Goal: Contribute content: Contribute content

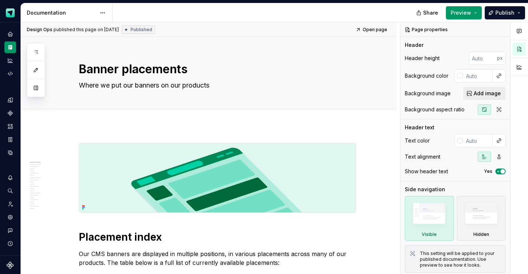
type textarea "*"
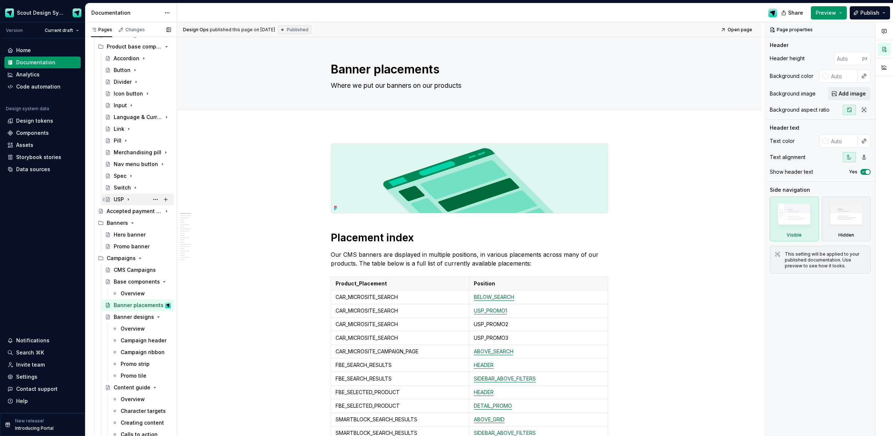
scroll to position [216, 0]
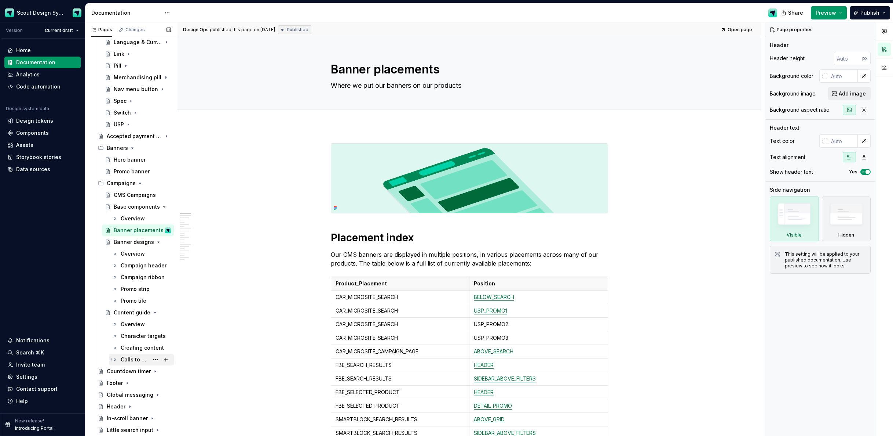
click at [136, 360] on div "Calls to action" at bounding box center [135, 359] width 28 height 7
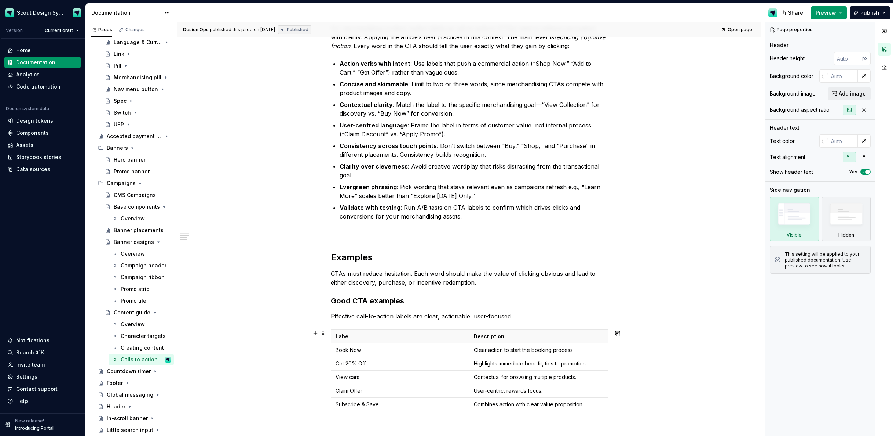
scroll to position [323, 0]
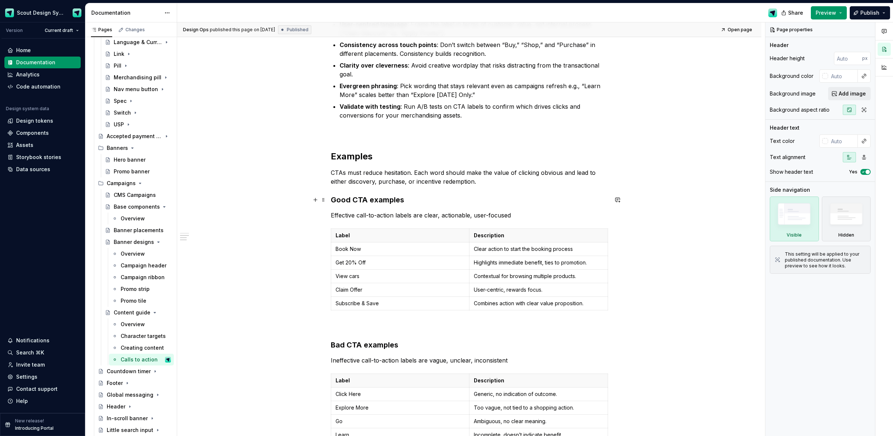
click at [333, 198] on h3 "Good CTA examples" at bounding box center [469, 199] width 277 height 10
type textarea "*"
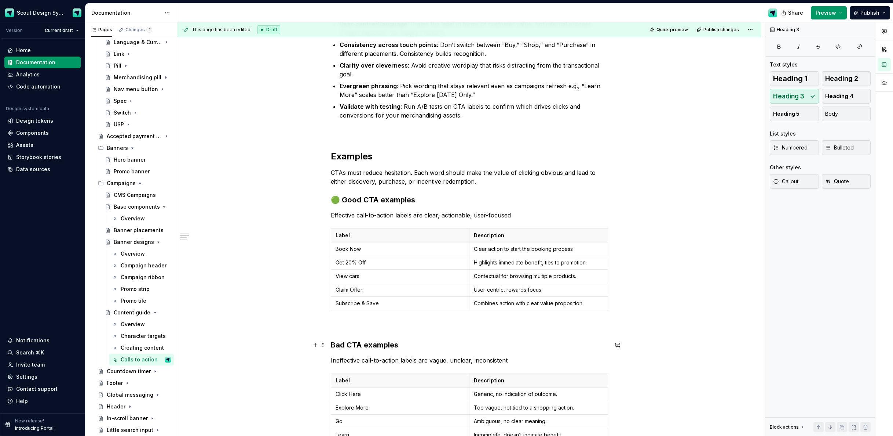
click at [334, 345] on h3 "Bad CTA examples" at bounding box center [469, 344] width 277 height 10
drag, startPoint x: 240, startPoint y: 271, endPoint x: 243, endPoint y: 265, distance: 6.2
click at [240, 271] on div "Overview For merchandising content, button labels as call-to-actions (CTAs) nee…" at bounding box center [469, 216] width 584 height 824
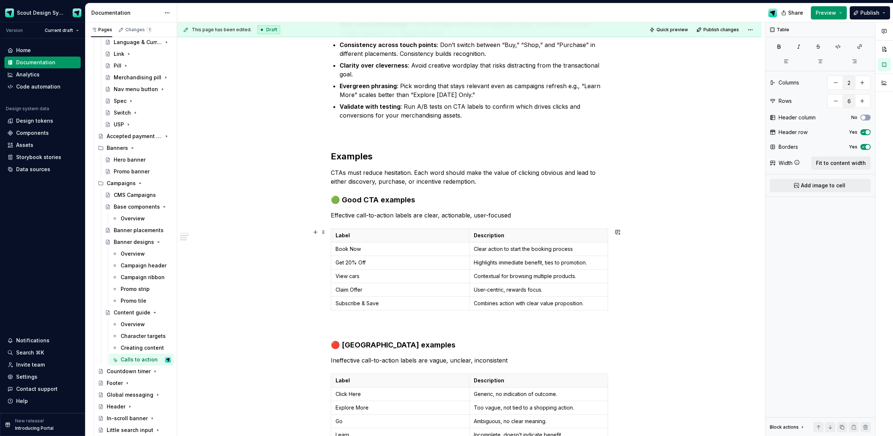
type textarea "*"
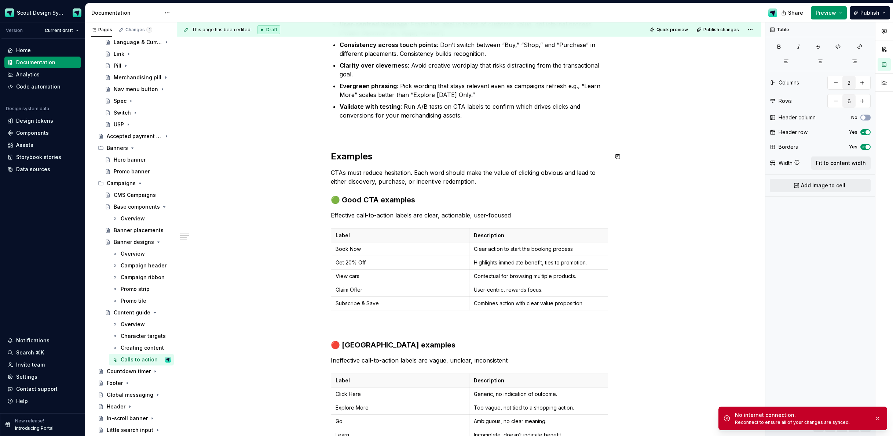
drag, startPoint x: 686, startPoint y: 142, endPoint x: 687, endPoint y: 133, distance: 8.8
click at [685, 145] on div "This page has been edited. Draft Quick preview Publish changes Content guide Ed…" at bounding box center [471, 229] width 588 height 414
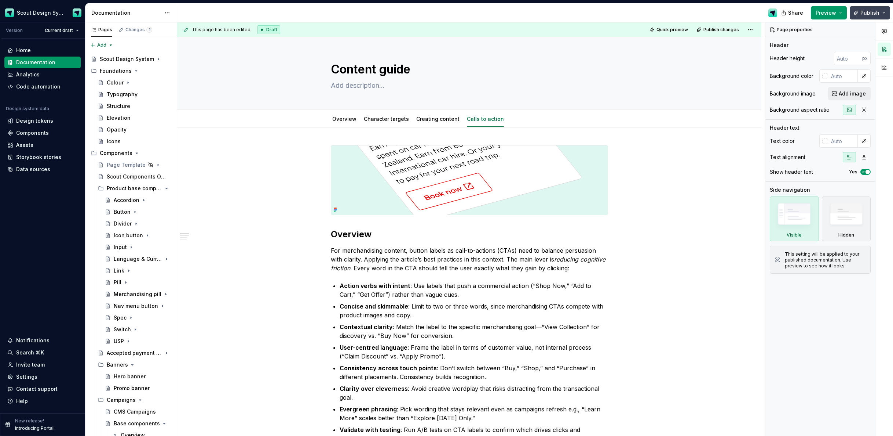
click at [861, 11] on button "Publish" at bounding box center [870, 12] width 40 height 13
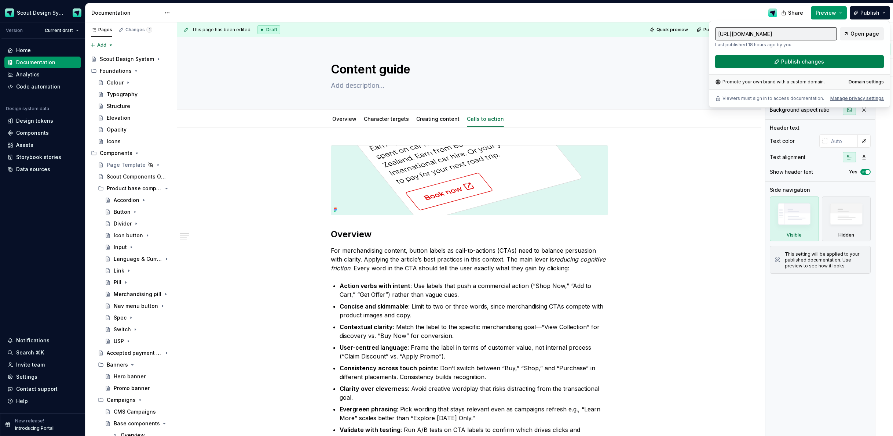
click at [799, 58] on span "Publish changes" at bounding box center [803, 61] width 43 height 7
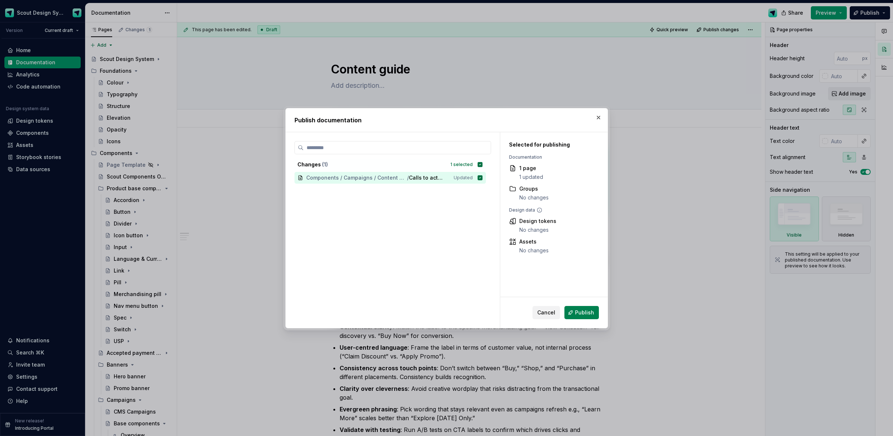
click at [591, 317] on button "Publish" at bounding box center [582, 312] width 34 height 13
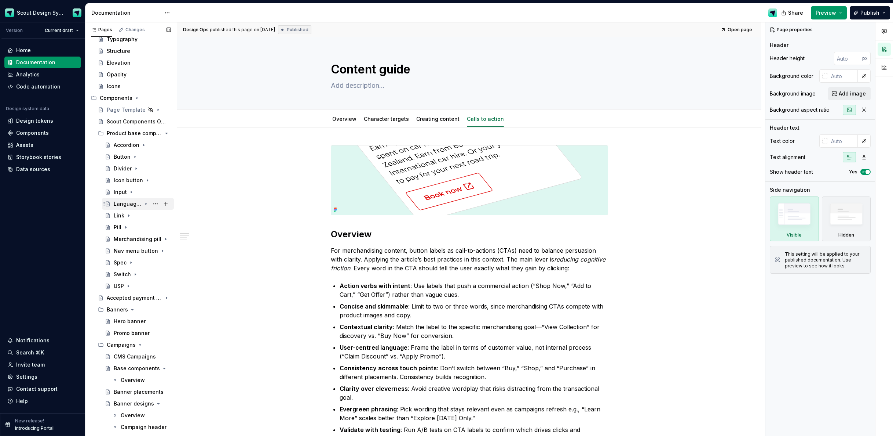
scroll to position [93, 0]
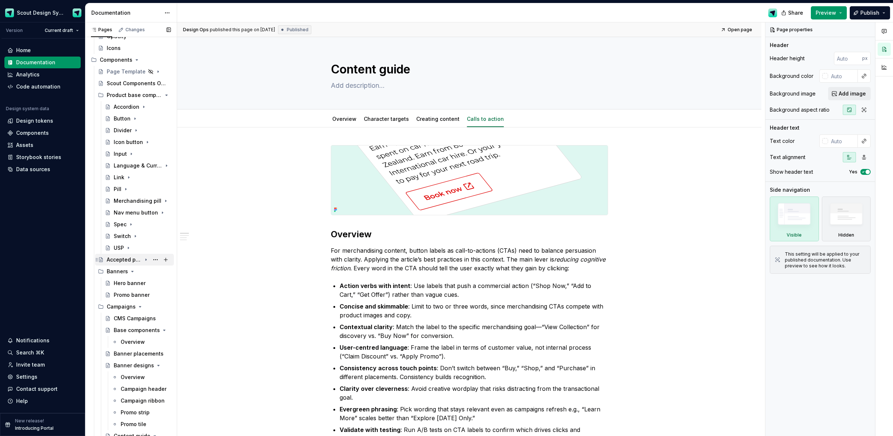
click at [141, 263] on div "Accepted payment types" at bounding box center [124, 259] width 35 height 7
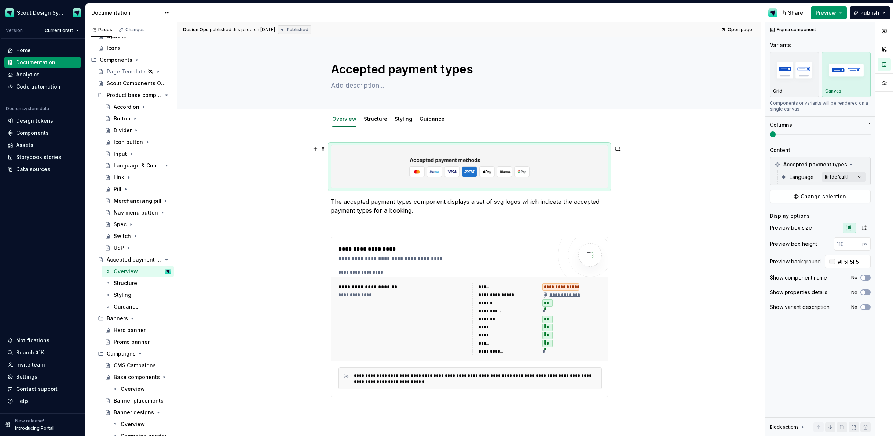
drag, startPoint x: 542, startPoint y: 158, endPoint x: 579, endPoint y: 159, distance: 37.4
click at [542, 158] on div at bounding box center [469, 166] width 277 height 43
click at [21, 171] on div "Data sources" at bounding box center [33, 168] width 34 height 7
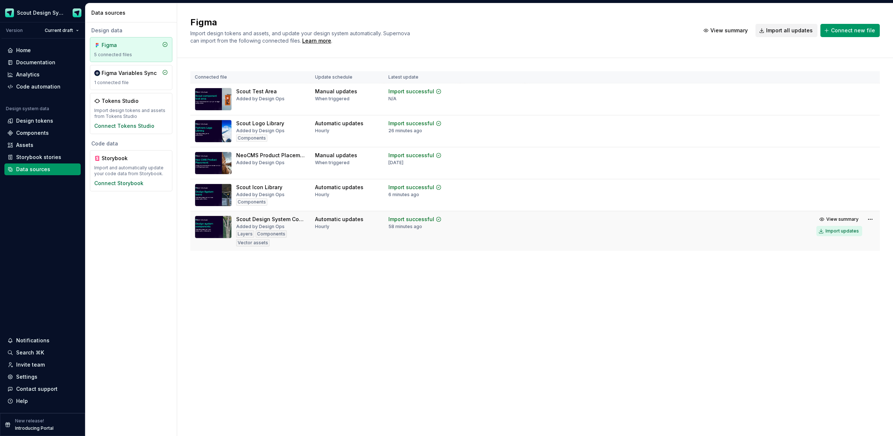
click at [842, 232] on div "Import updates" at bounding box center [842, 231] width 33 height 6
click at [42, 61] on div "Documentation" at bounding box center [35, 62] width 39 height 7
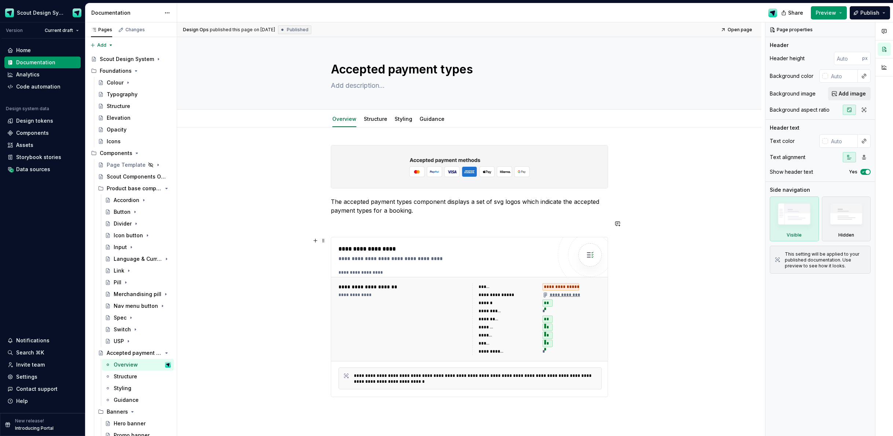
scroll to position [21, 0]
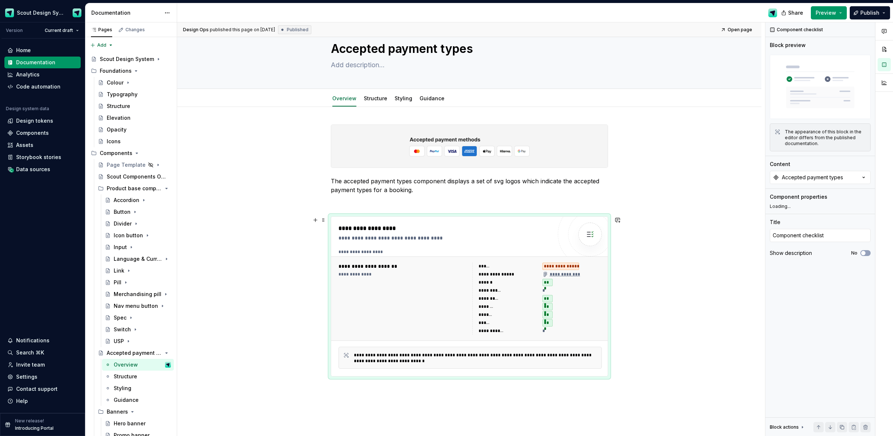
click at [466, 245] on div "**********" at bounding box center [446, 296] width 214 height 145
click at [34, 132] on div "Components" at bounding box center [32, 132] width 33 height 7
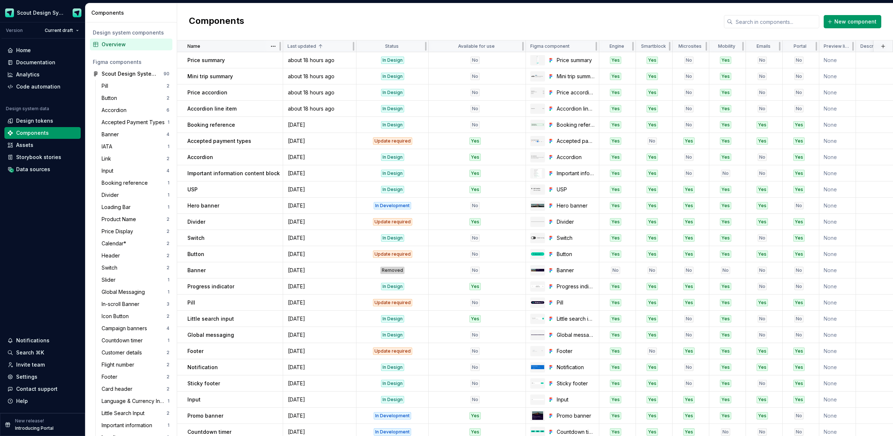
click at [262, 46] on div "Name" at bounding box center [232, 46] width 91 height 6
click at [274, 47] on html "Scout Design System Version Current draft Home Documentation Analytics Code aut…" at bounding box center [446, 218] width 893 height 436
click at [291, 63] on div "Sort ascending" at bounding box center [306, 60] width 48 height 7
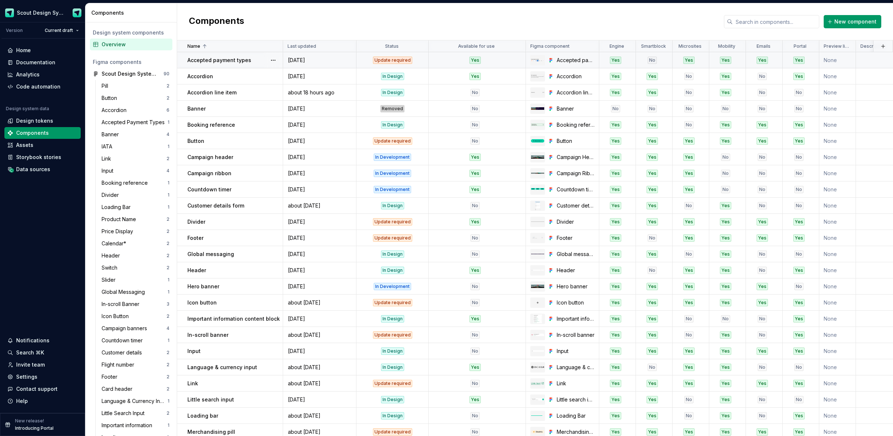
click at [431, 64] on td "Yes" at bounding box center [477, 60] width 97 height 16
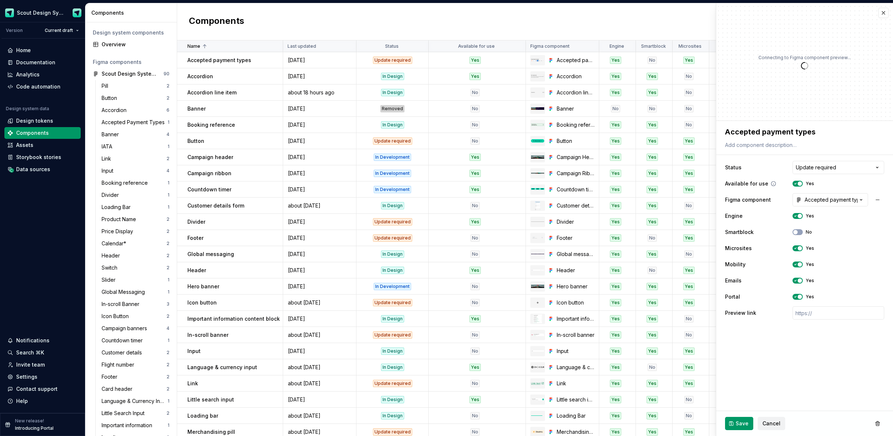
type textarea "*"
click at [815, 174] on body "Scout Design System Version Current draft Home Documentation Analytics Code aut…" at bounding box center [446, 218] width 893 height 436
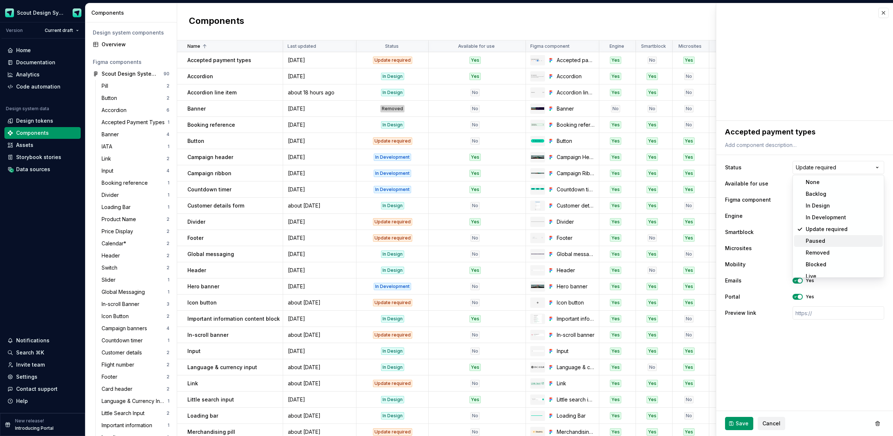
scroll to position [6, 0]
select select "**********"
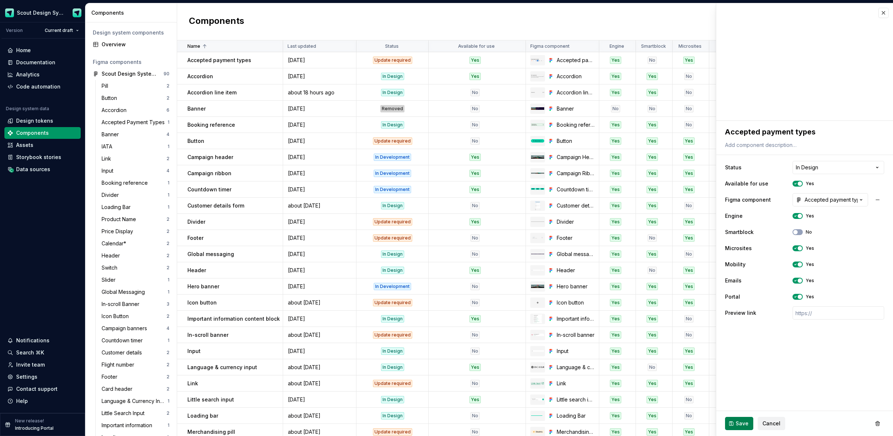
click at [739, 421] on span "Save" at bounding box center [742, 422] width 13 height 7
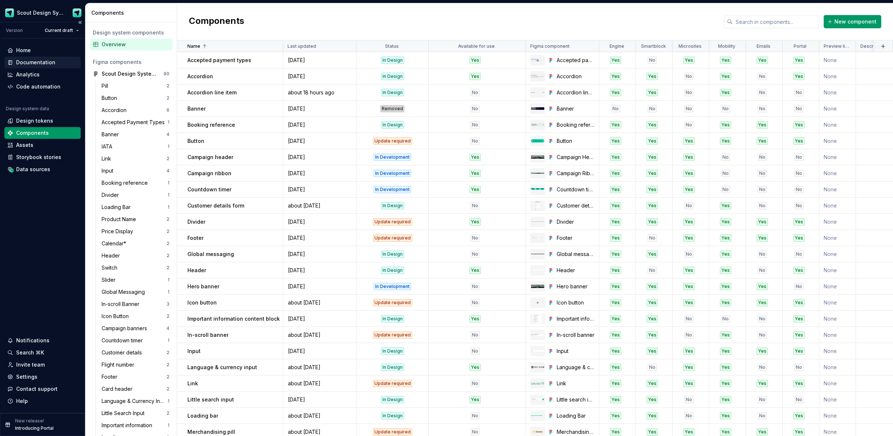
click at [46, 60] on div "Documentation" at bounding box center [35, 62] width 39 height 7
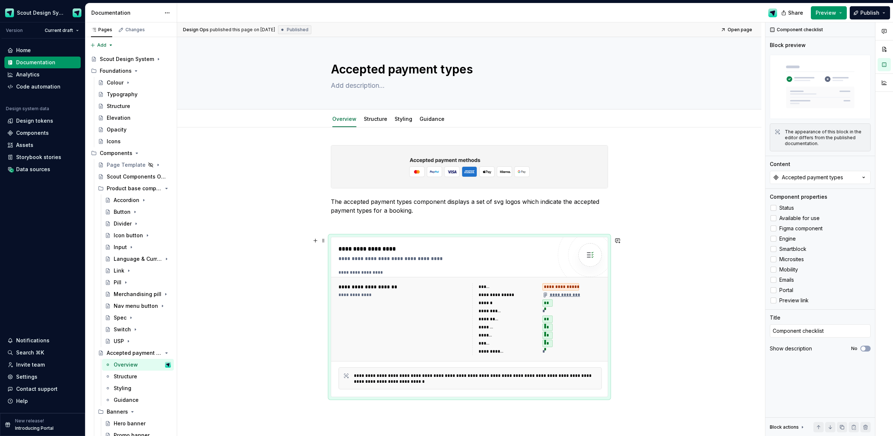
click at [460, 292] on div "**********" at bounding box center [404, 295] width 130 height 6
click at [374, 119] on link "Structure" at bounding box center [375, 119] width 23 height 6
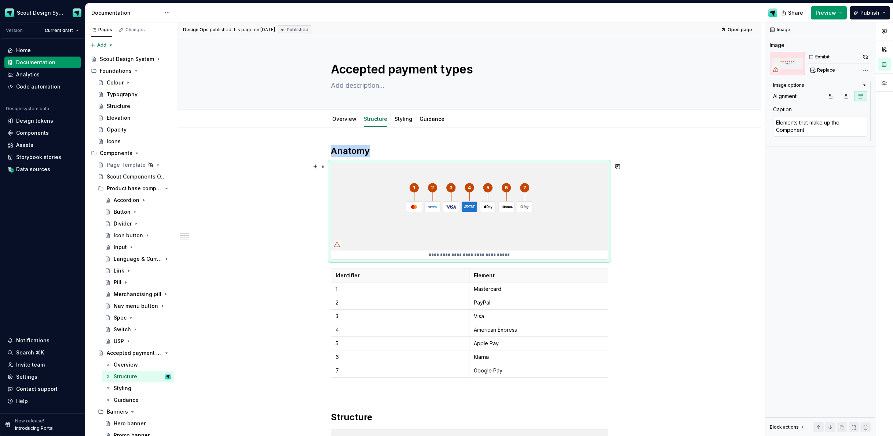
drag, startPoint x: 412, startPoint y: 205, endPoint x: 457, endPoint y: 203, distance: 45.2
click at [412, 205] on img at bounding box center [469, 206] width 277 height 87
drag, startPoint x: 839, startPoint y: 68, endPoint x: 834, endPoint y: 69, distance: 4.8
click at [839, 68] on div "Replace" at bounding box center [839, 70] width 63 height 10
click at [830, 70] on span "Replace" at bounding box center [826, 70] width 18 height 6
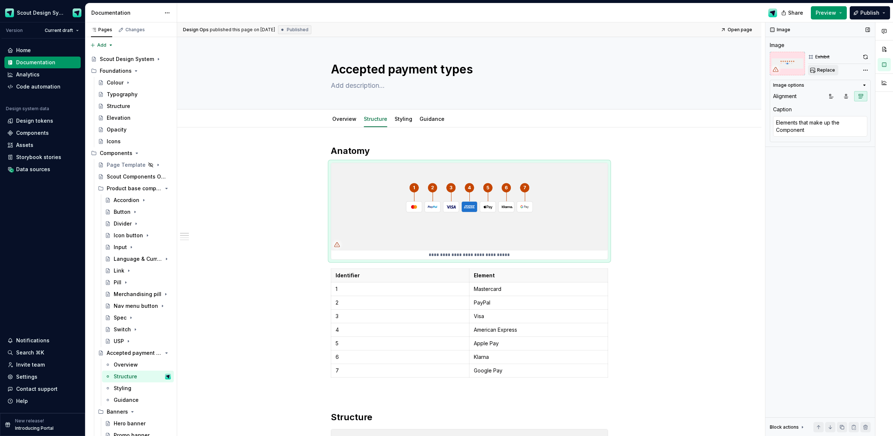
type textarea "*"
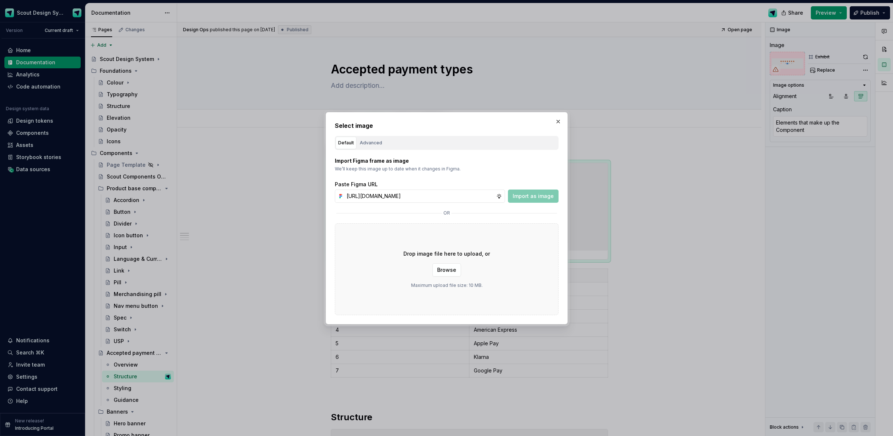
scroll to position [0, 207]
type input "https://www.figma.com/design/Ma4o8aUoC29DAP2Z0RSzwm/Scout-Design-System-Compone…"
click at [542, 197] on span "Import as image" at bounding box center [533, 195] width 41 height 7
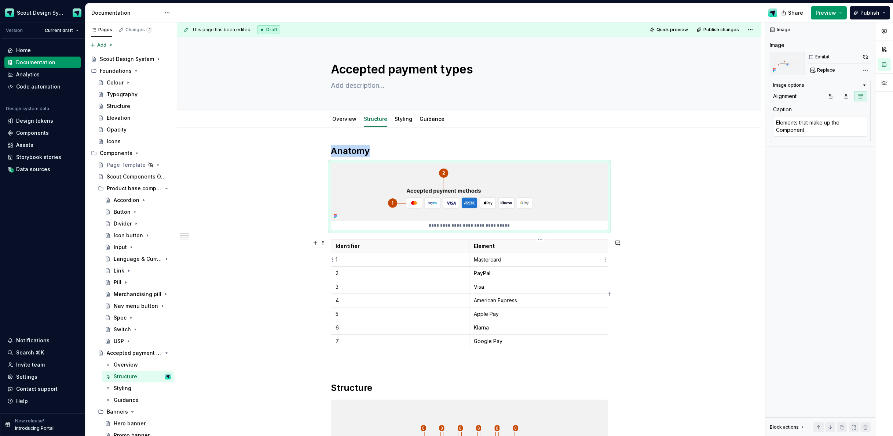
type textarea "*"
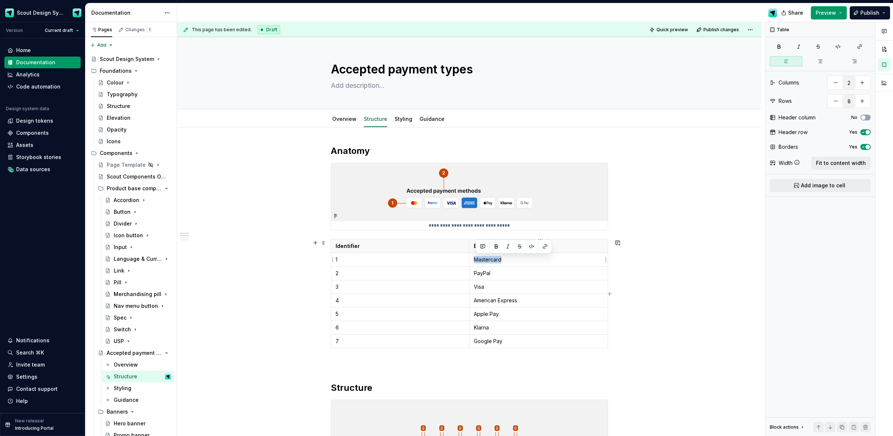
drag, startPoint x: 505, startPoint y: 259, endPoint x: 478, endPoint y: 256, distance: 27.2
click at [476, 255] on td "Mastercard" at bounding box center [538, 260] width 139 height 14
drag, startPoint x: 495, startPoint y: 274, endPoint x: 480, endPoint y: 277, distance: 15.7
click at [473, 274] on td "PayPal" at bounding box center [538, 273] width 139 height 14
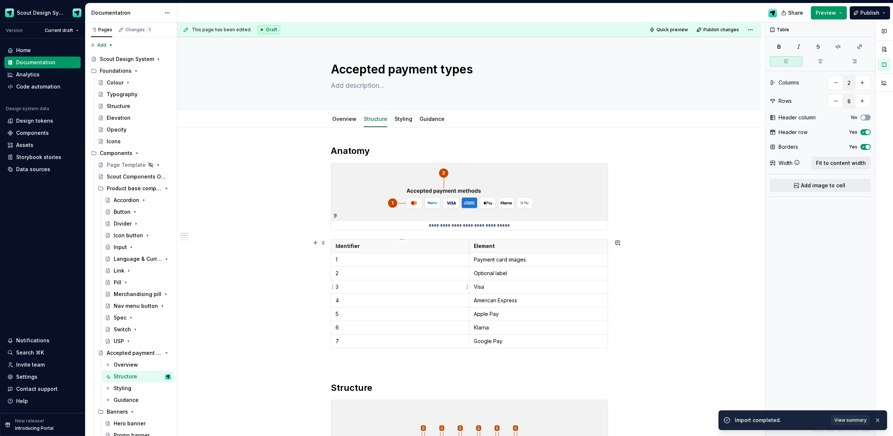
click at [333, 285] on html "Scout Design System Version Current draft Home Documentation Analytics Code aut…" at bounding box center [446, 218] width 893 height 436
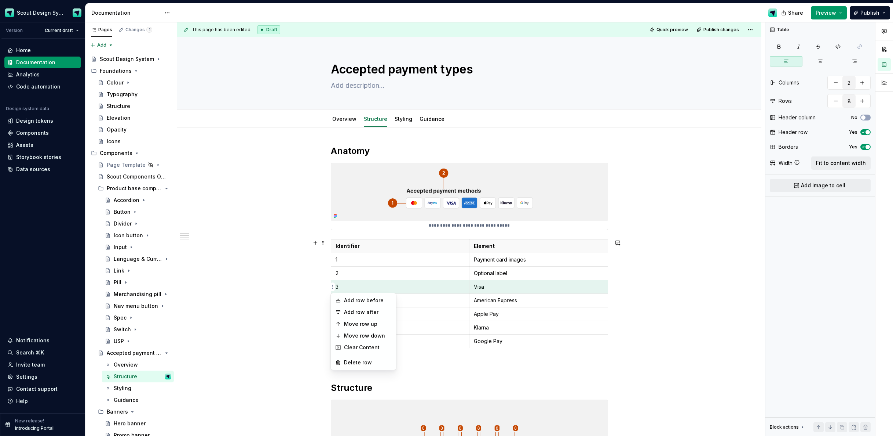
type textarea "*"
click at [352, 360] on div "Delete row" at bounding box center [368, 361] width 48 height 7
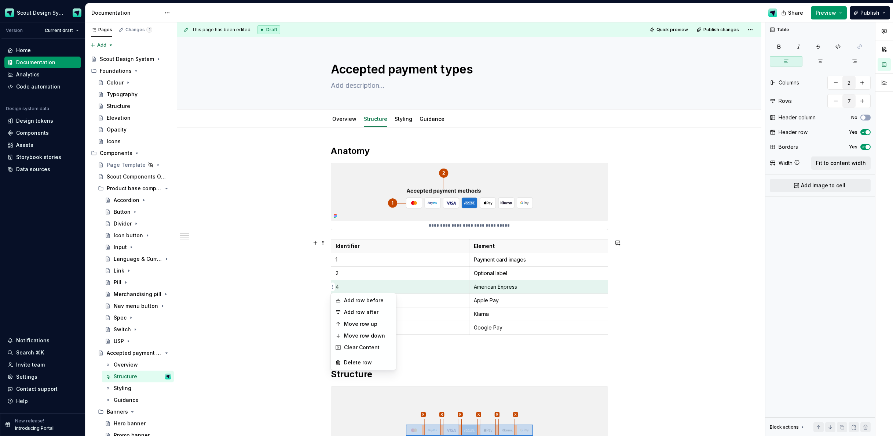
click at [332, 287] on html "Scout Design System Version Current draft Home Documentation Analytics Code aut…" at bounding box center [446, 218] width 893 height 436
drag, startPoint x: 352, startPoint y: 360, endPoint x: 346, endPoint y: 330, distance: 31.2
click at [352, 360] on div "Delete row" at bounding box center [368, 361] width 48 height 7
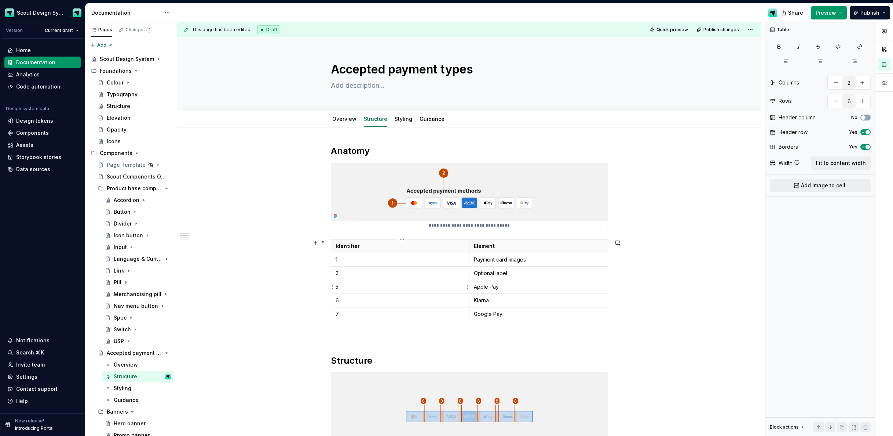
click at [333, 287] on html "Scout Design System Version Current draft Home Documentation Analytics Code aut…" at bounding box center [446, 218] width 893 height 436
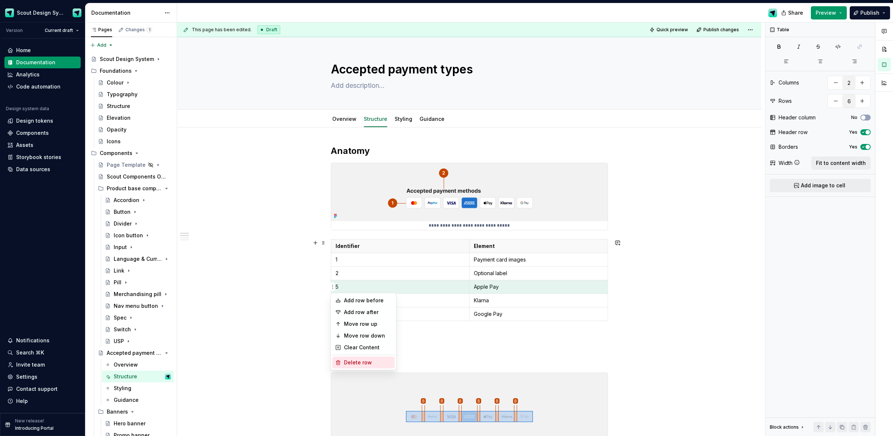
drag, startPoint x: 357, startPoint y: 359, endPoint x: 351, endPoint y: 335, distance: 24.8
click at [357, 359] on div "Delete row" at bounding box center [368, 361] width 48 height 7
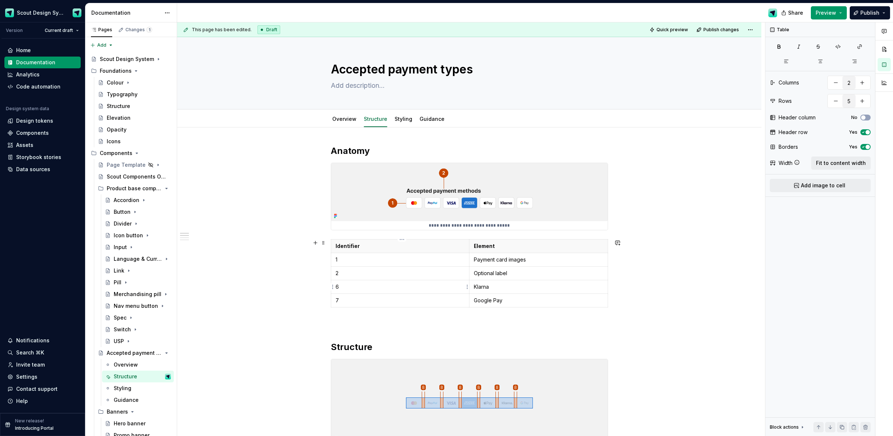
click at [333, 288] on html "Scout Design System Version Current draft Home Documentation Analytics Code aut…" at bounding box center [446, 218] width 893 height 436
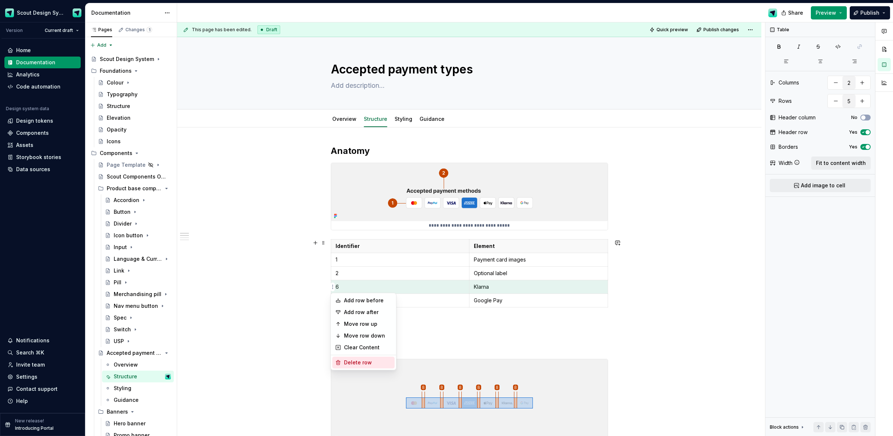
click at [354, 360] on div "Delete row" at bounding box center [368, 361] width 48 height 7
type input "4"
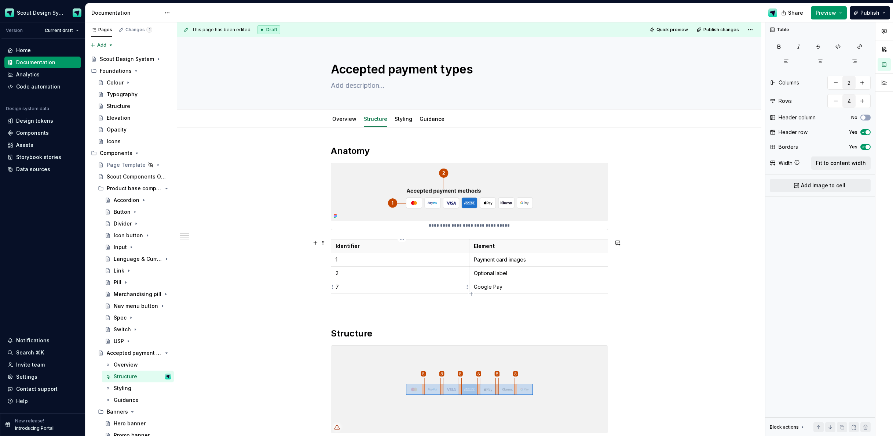
click at [333, 287] on html "Scout Design System Version Current draft Home Documentation Analytics Code aut…" at bounding box center [446, 218] width 893 height 436
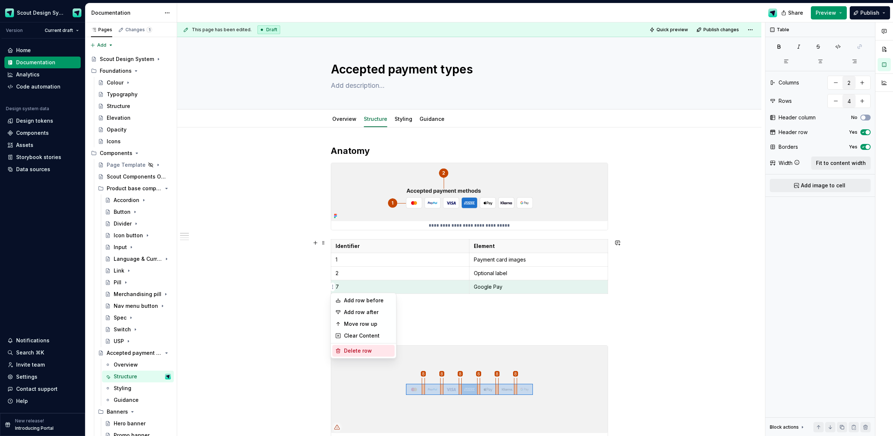
drag, startPoint x: 349, startPoint y: 349, endPoint x: 335, endPoint y: 338, distance: 17.0
click at [349, 349] on div "Delete row" at bounding box center [368, 350] width 48 height 7
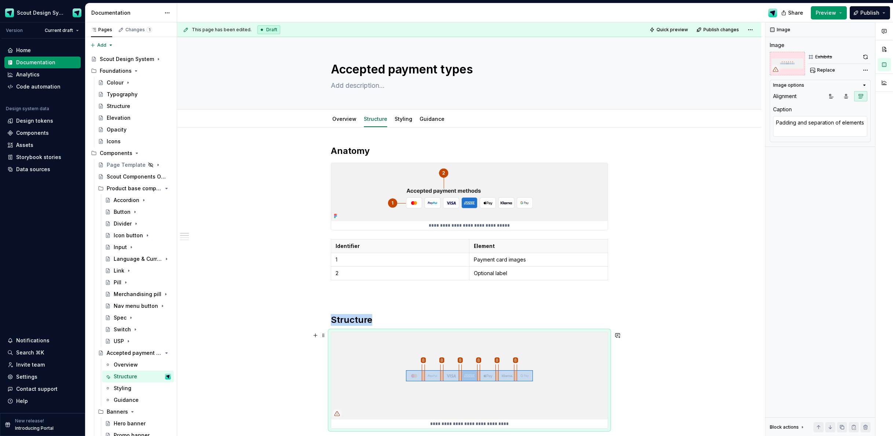
click at [477, 357] on img at bounding box center [469, 375] width 277 height 87
click at [834, 70] on span "Replace" at bounding box center [826, 70] width 18 height 6
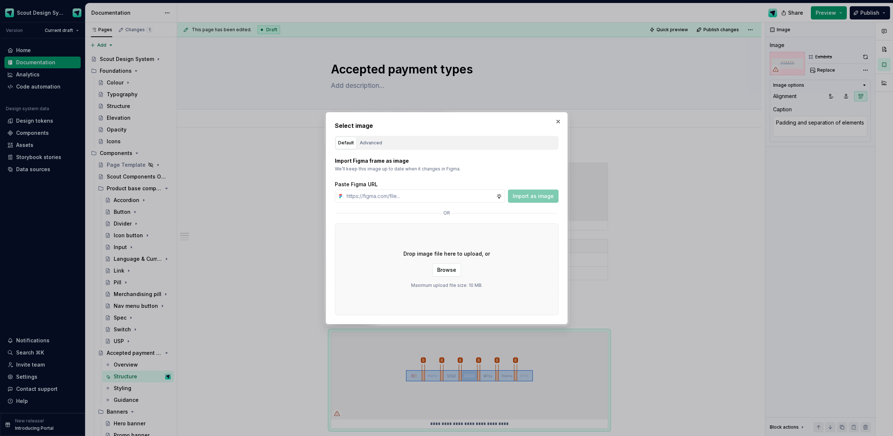
type textarea "*"
type input "https://www.figma.com/design/Ma4o8aUoC29DAP2Z0RSzwm/Scout-Design-System-Compone…"
click at [520, 197] on span "Import as image" at bounding box center [533, 195] width 41 height 7
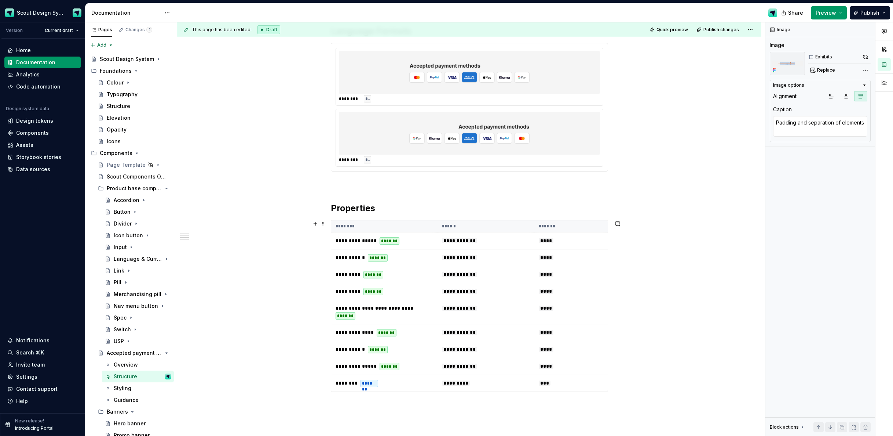
scroll to position [410, 0]
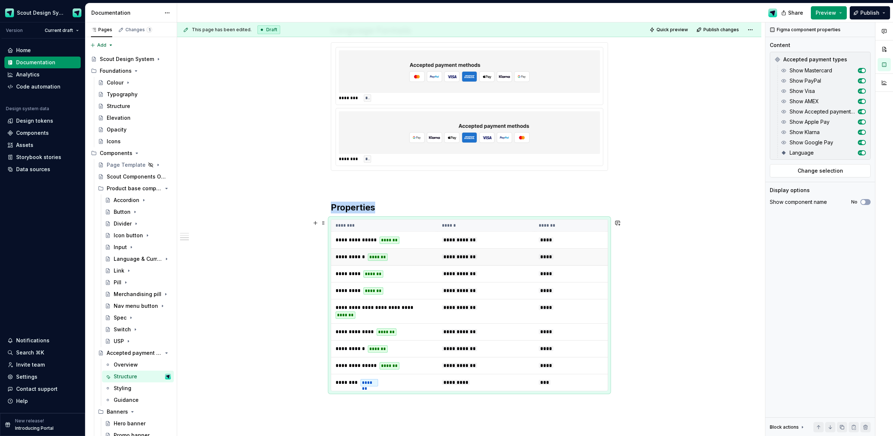
drag, startPoint x: 504, startPoint y: 254, endPoint x: 531, endPoint y: 255, distance: 26.8
click at [504, 254] on td "**********" at bounding box center [486, 256] width 97 height 17
drag, startPoint x: 698, startPoint y: 256, endPoint x: 529, endPoint y: 244, distance: 169.6
click at [698, 256] on div "**********" at bounding box center [471, 229] width 588 height 414
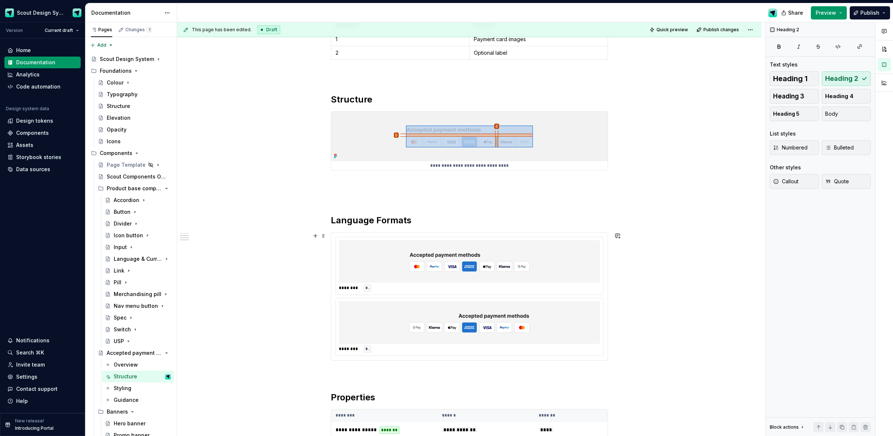
scroll to position [267, 0]
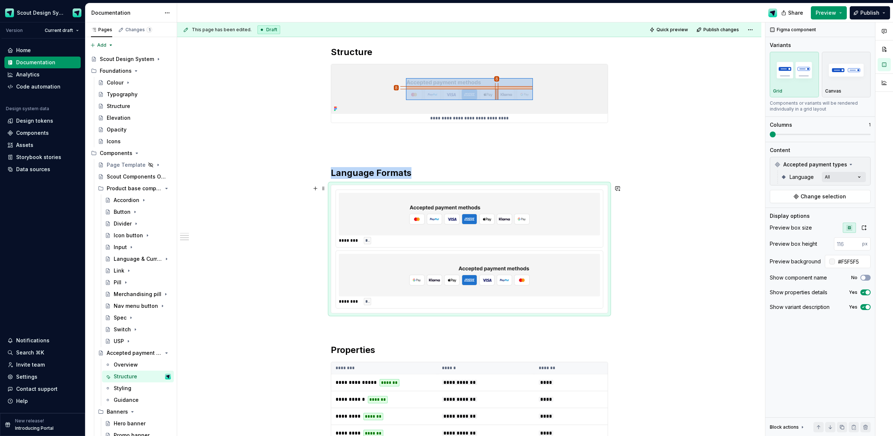
drag, startPoint x: 374, startPoint y: 190, endPoint x: 419, endPoint y: 194, distance: 45.3
click at [375, 190] on div "******** ***" at bounding box center [469, 218] width 267 height 57
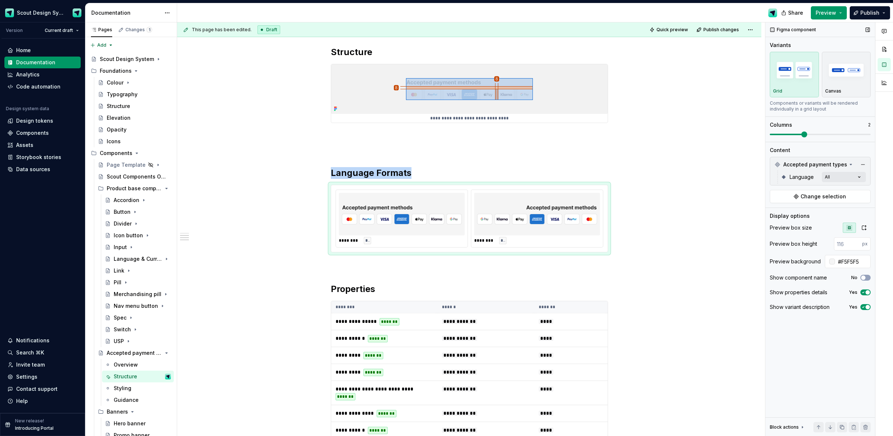
click at [808, 135] on span at bounding box center [805, 134] width 6 height 6
drag, startPoint x: 671, startPoint y: 215, endPoint x: 664, endPoint y: 211, distance: 7.7
click at [671, 215] on div "**********" at bounding box center [471, 229] width 588 height 414
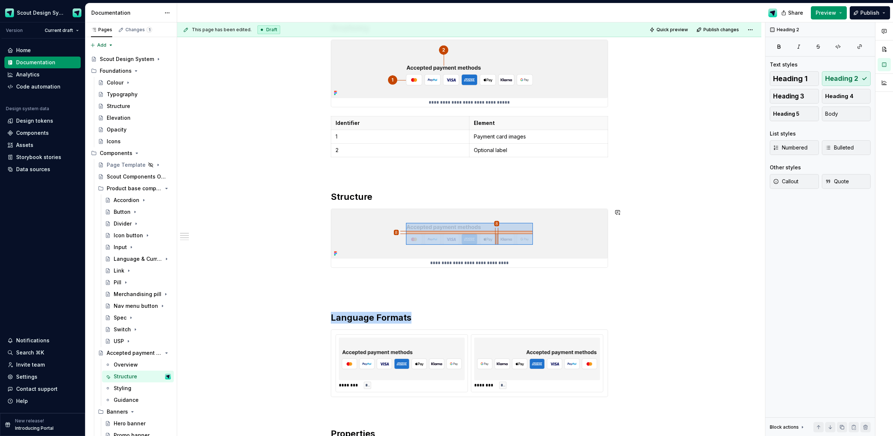
scroll to position [19, 0]
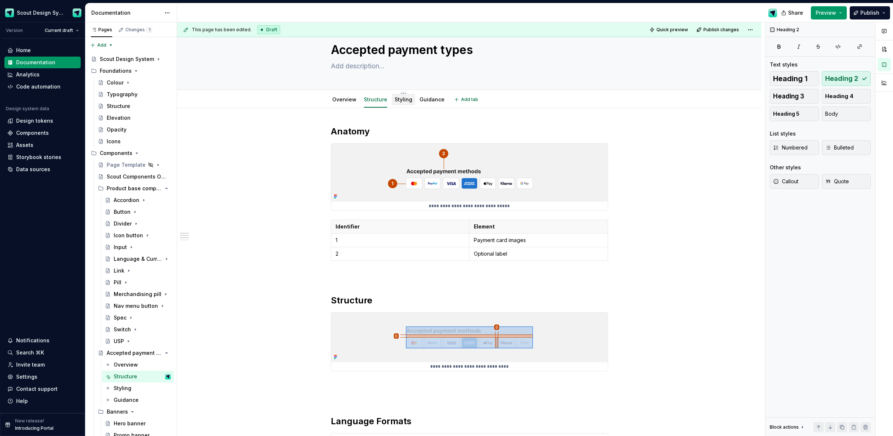
click at [399, 103] on div "Styling" at bounding box center [404, 99] width 18 height 9
click at [399, 100] on link "Styling" at bounding box center [404, 99] width 18 height 6
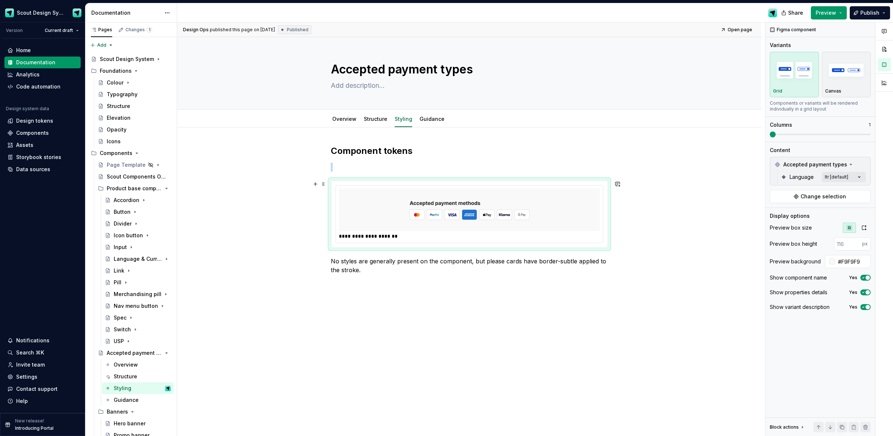
click at [515, 211] on img at bounding box center [469, 209] width 120 height 37
type textarea "*"
click at [543, 237] on div "**********" at bounding box center [469, 235] width 261 height 7
click at [320, 170] on button "button" at bounding box center [315, 167] width 10 height 10
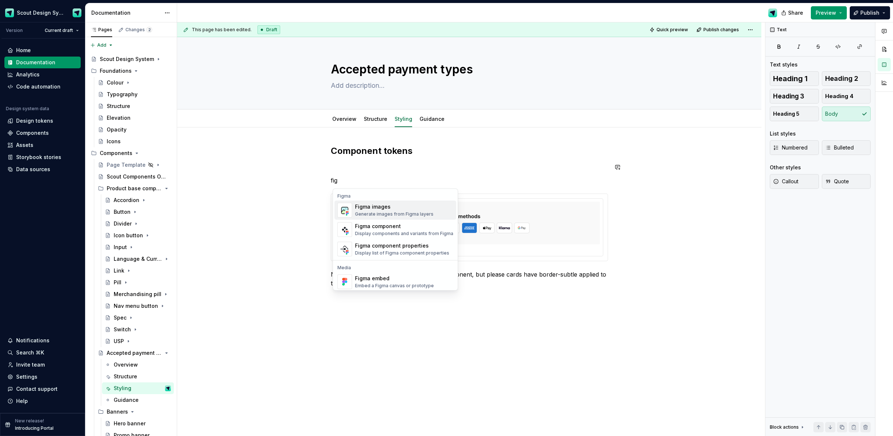
click at [375, 207] on div "Figma images" at bounding box center [394, 206] width 79 height 7
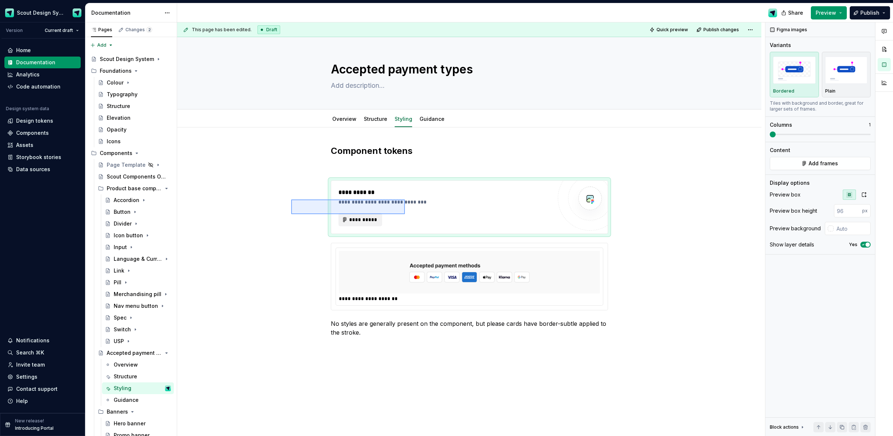
drag, startPoint x: 340, startPoint y: 207, endPoint x: 405, endPoint y: 214, distance: 65.4
click at [405, 214] on div "**********" at bounding box center [471, 229] width 588 height 414
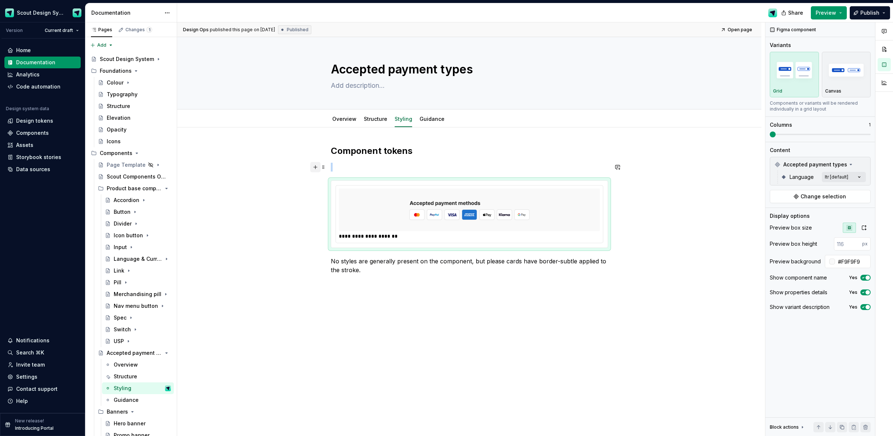
click at [315, 167] on button "button" at bounding box center [315, 167] width 10 height 10
type textarea "*"
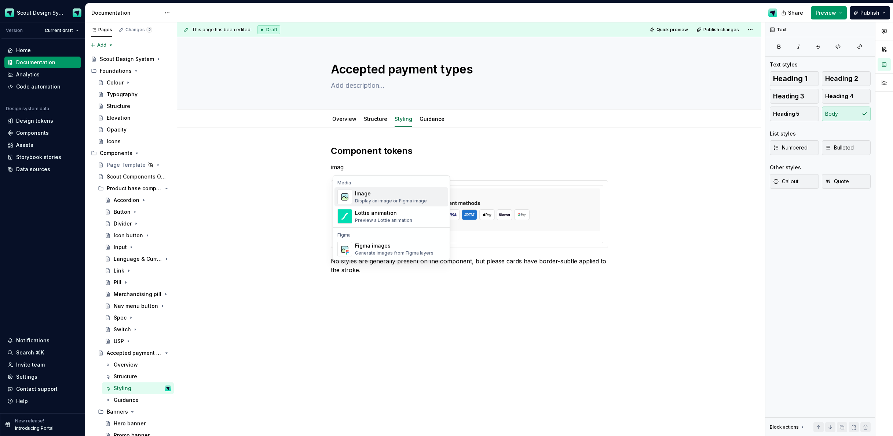
click at [383, 200] on div "Display an image or Figma image" at bounding box center [391, 201] width 72 height 6
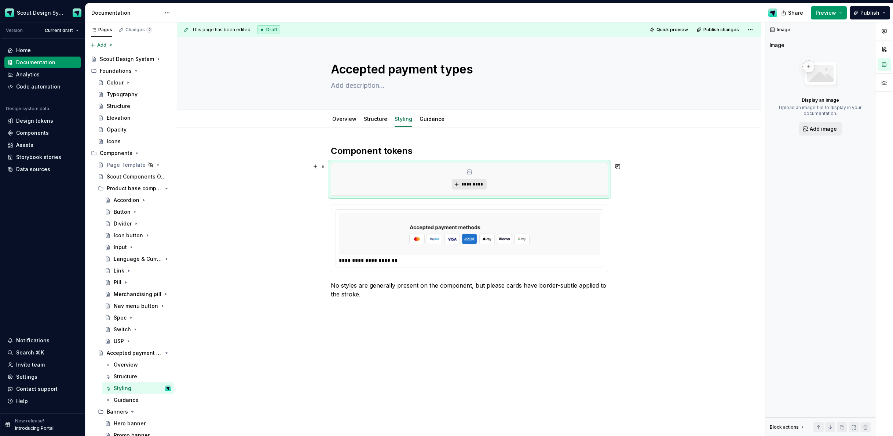
click at [464, 184] on span "*********" at bounding box center [472, 184] width 22 height 6
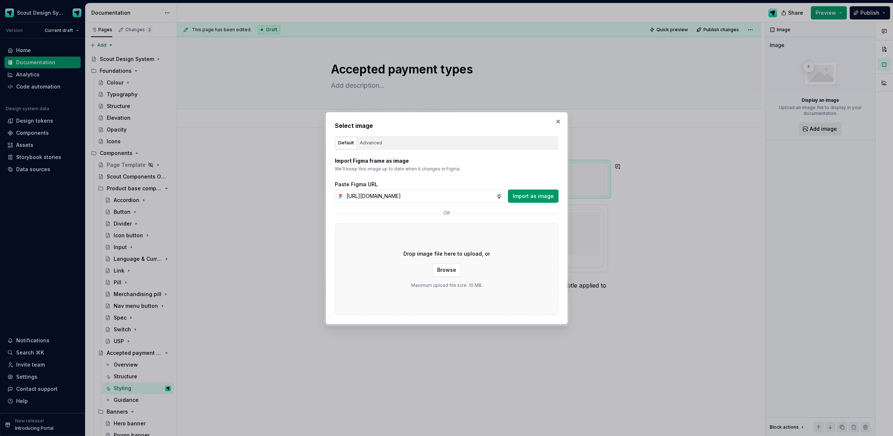
scroll to position [0, 207]
type input "https://www.figma.com/design/Ma4o8aUoC29DAP2Z0RSzwm/Scout-Design-System-Compone…"
click at [524, 198] on span "Import as image" at bounding box center [533, 195] width 41 height 7
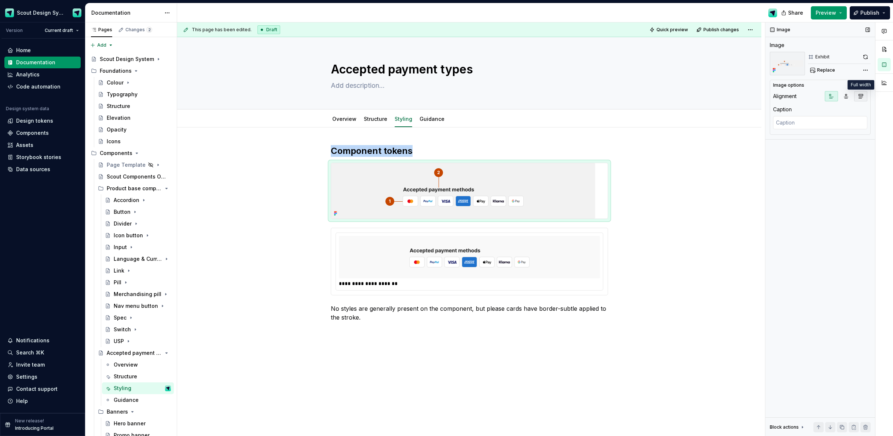
click at [862, 92] on button "button" at bounding box center [861, 96] width 13 height 10
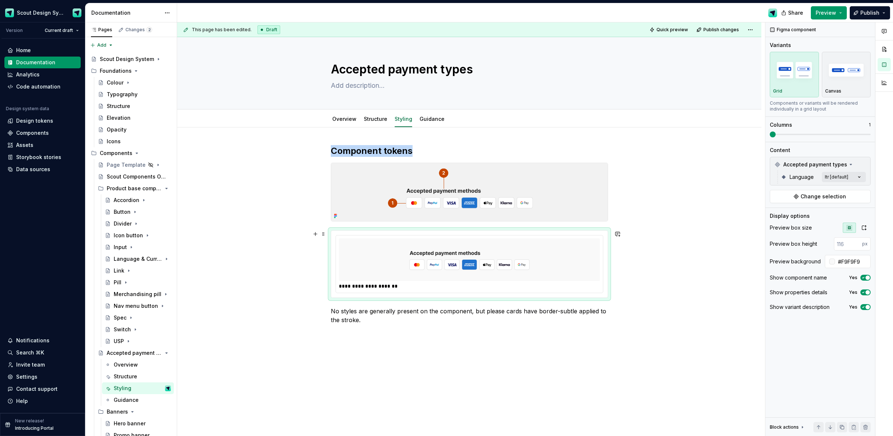
click at [383, 253] on div at bounding box center [469, 259] width 261 height 43
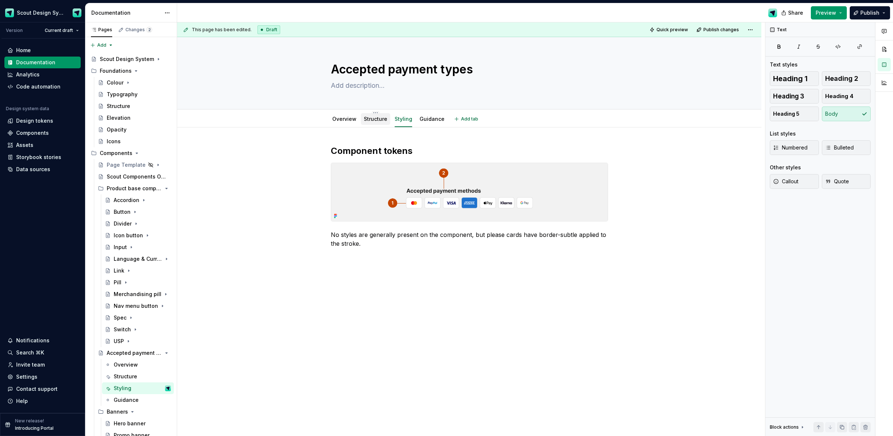
click at [385, 119] on link "Structure" at bounding box center [375, 119] width 23 height 6
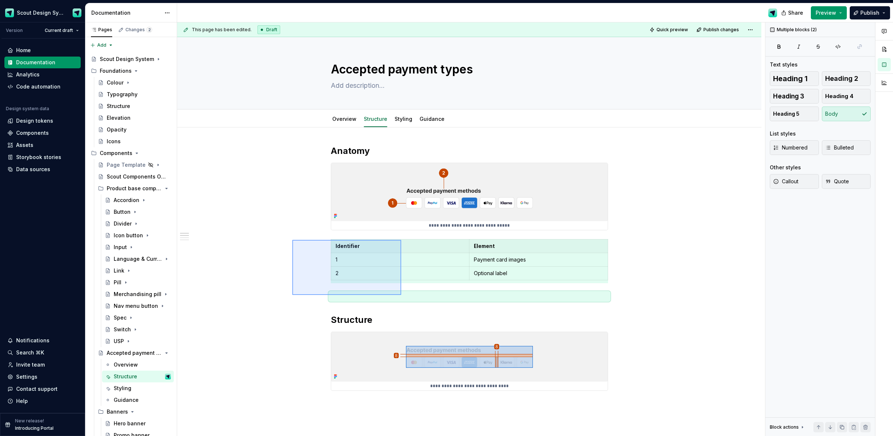
drag, startPoint x: 314, startPoint y: 250, endPoint x: 401, endPoint y: 295, distance: 98.0
click at [401, 295] on div "**********" at bounding box center [471, 229] width 588 height 414
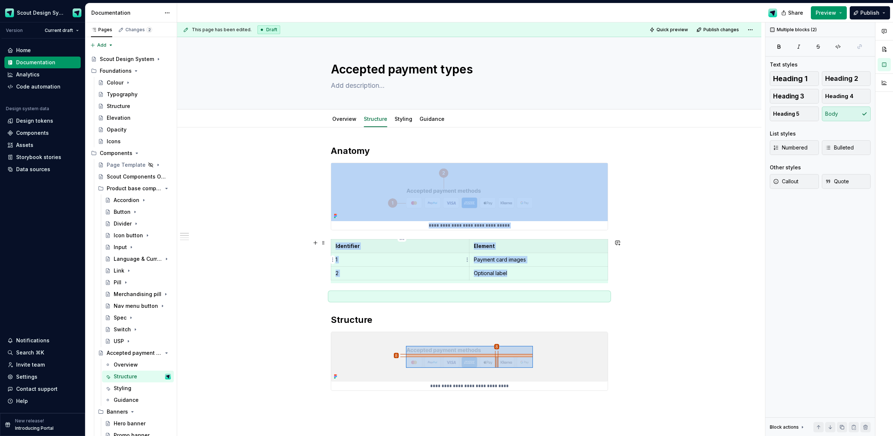
copy div "**********"
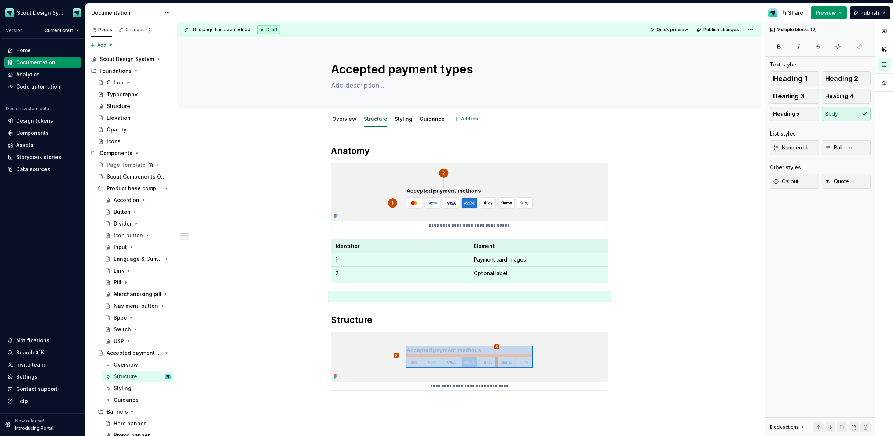
drag, startPoint x: 411, startPoint y: 123, endPoint x: 392, endPoint y: 134, distance: 22.5
click at [411, 123] on div "Styling" at bounding box center [404, 118] width 18 height 9
click at [403, 120] on link "Styling" at bounding box center [404, 119] width 18 height 6
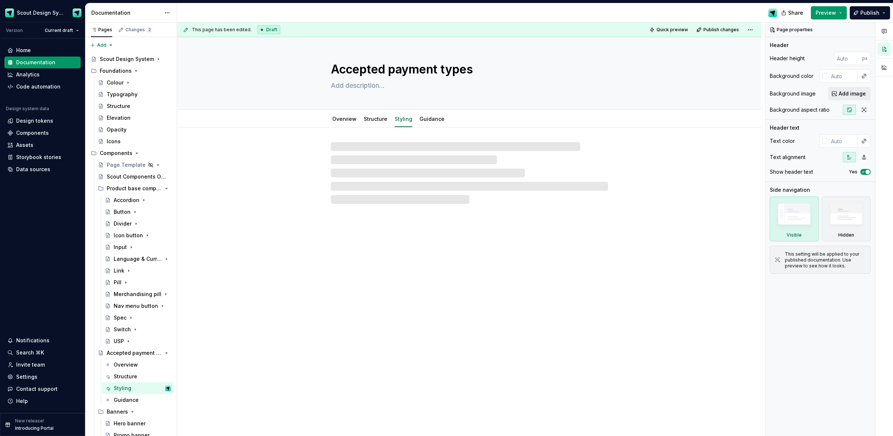
type textarea "*"
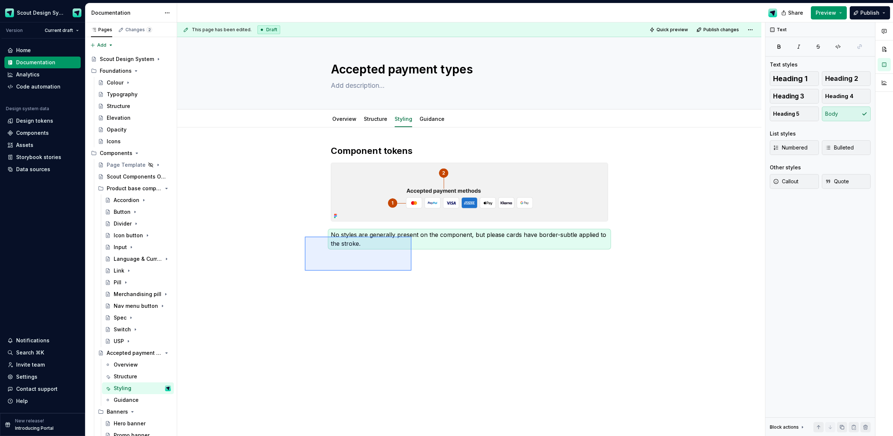
drag, startPoint x: 305, startPoint y: 236, endPoint x: 412, endPoint y: 270, distance: 112.1
click at [412, 270] on div "This page has been edited. Draft Quick preview Publish changes Accepted payment…" at bounding box center [471, 229] width 588 height 414
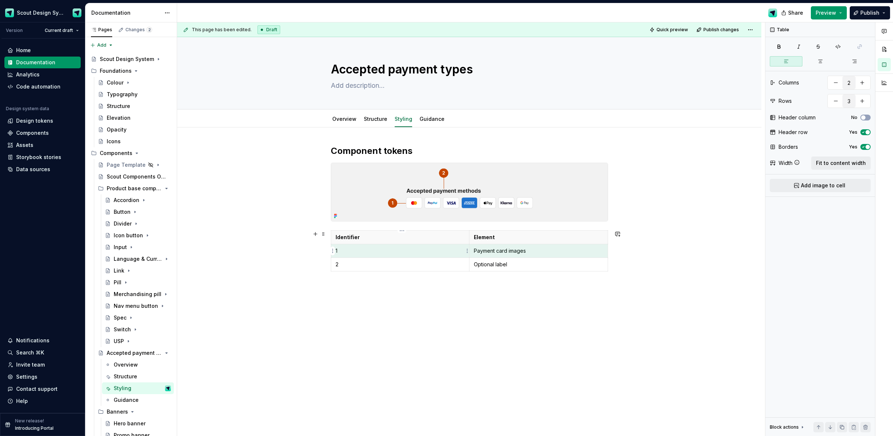
drag, startPoint x: 532, startPoint y: 251, endPoint x: 455, endPoint y: 249, distance: 77.4
click at [453, 249] on tr "1 Payment card images" at bounding box center [469, 251] width 277 height 14
drag, startPoint x: 513, startPoint y: 254, endPoint x: 528, endPoint y: 253, distance: 15.4
click at [513, 254] on td "Payment card images" at bounding box center [538, 251] width 139 height 14
drag, startPoint x: 508, startPoint y: 252, endPoint x: 488, endPoint y: 253, distance: 19.8
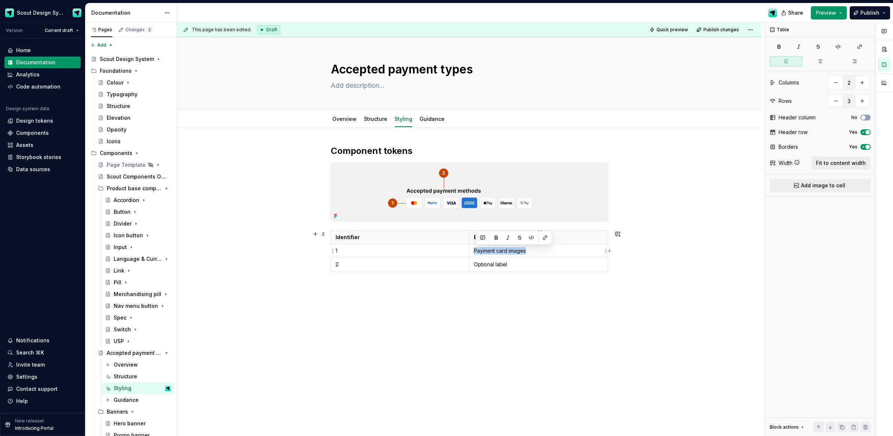
click at [477, 251] on p "Payment card images" at bounding box center [539, 250] width 130 height 7
drag, startPoint x: 510, startPoint y: 251, endPoint x: 469, endPoint y: 249, distance: 41.1
click at [469, 249] on body "Scout Design System Version Current draft Home Documentation Analytics Code aut…" at bounding box center [446, 218] width 893 height 436
drag, startPoint x: 510, startPoint y: 246, endPoint x: 523, endPoint y: 250, distance: 13.8
click at [510, 246] on td "Optional label" at bounding box center [538, 251] width 139 height 14
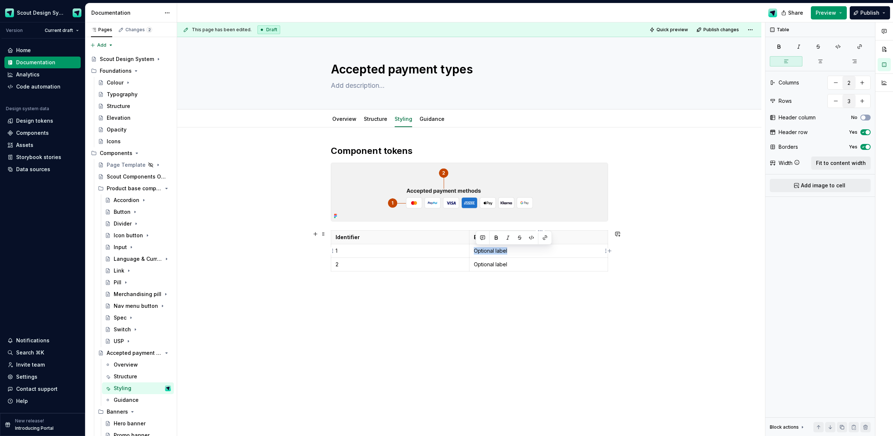
drag, startPoint x: 516, startPoint y: 251, endPoint x: 477, endPoint y: 251, distance: 39.3
click at [477, 251] on p "Optional label" at bounding box center [539, 250] width 130 height 7
click at [556, 314] on div "This page has been edited. Draft Quick preview Publish changes Accepted payment…" at bounding box center [471, 229] width 588 height 414
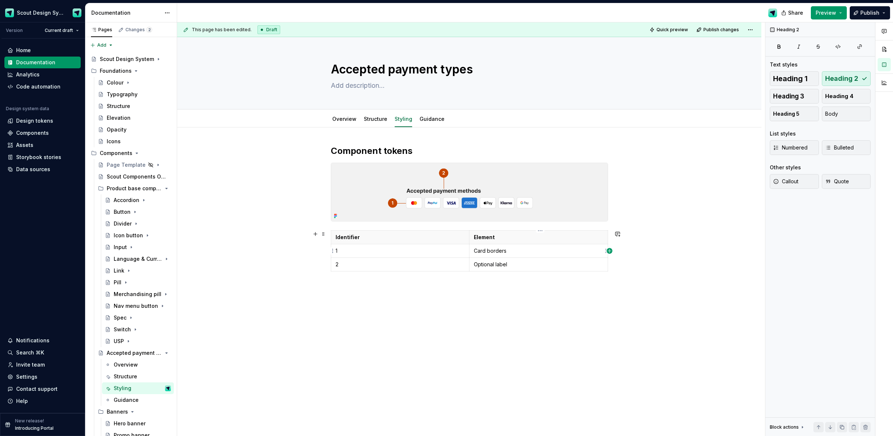
click at [609, 250] on icon "button" at bounding box center [610, 251] width 6 height 6
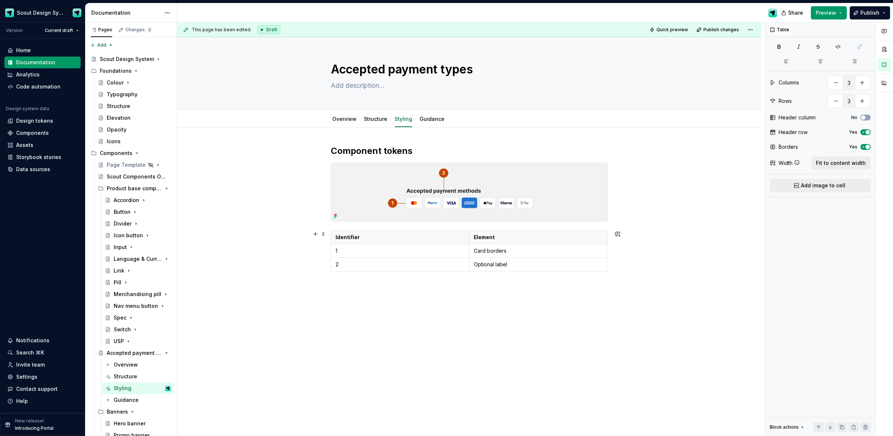
scroll to position [0, 10]
drag, startPoint x: 837, startPoint y: 164, endPoint x: 824, endPoint y: 165, distance: 12.5
click at [836, 165] on span "Fit to content width" at bounding box center [841, 162] width 50 height 7
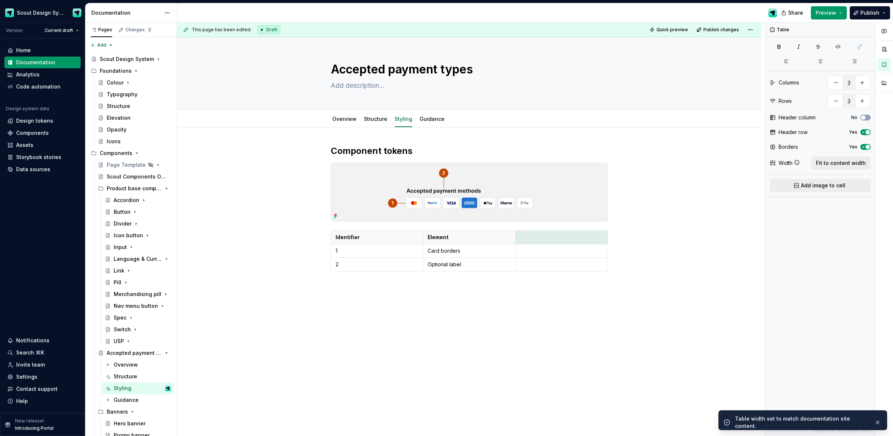
scroll to position [0, 0]
drag, startPoint x: 589, startPoint y: 239, endPoint x: 593, endPoint y: 236, distance: 4.4
click at [590, 239] on p at bounding box center [561, 236] width 83 height 7
click at [566, 249] on p at bounding box center [561, 250] width 83 height 7
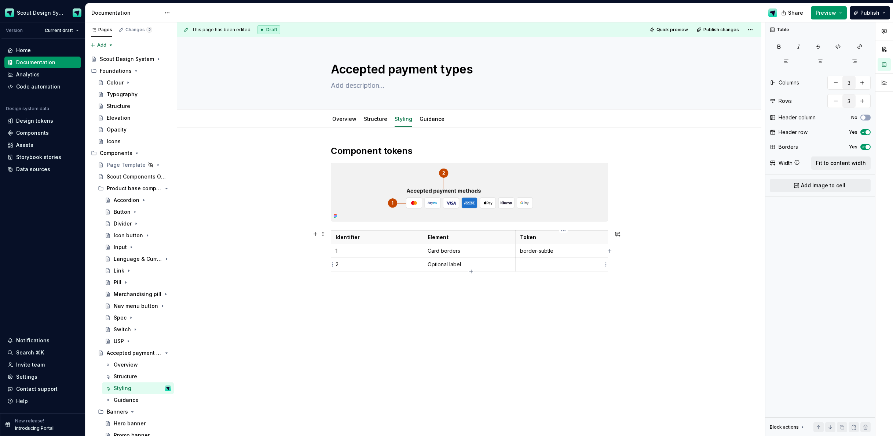
click at [550, 261] on p at bounding box center [561, 264] width 83 height 7
click at [536, 299] on div "Component tokens Identifier Element Token 1 Card borders border-subtle 2 Option…" at bounding box center [469, 223] width 277 height 156
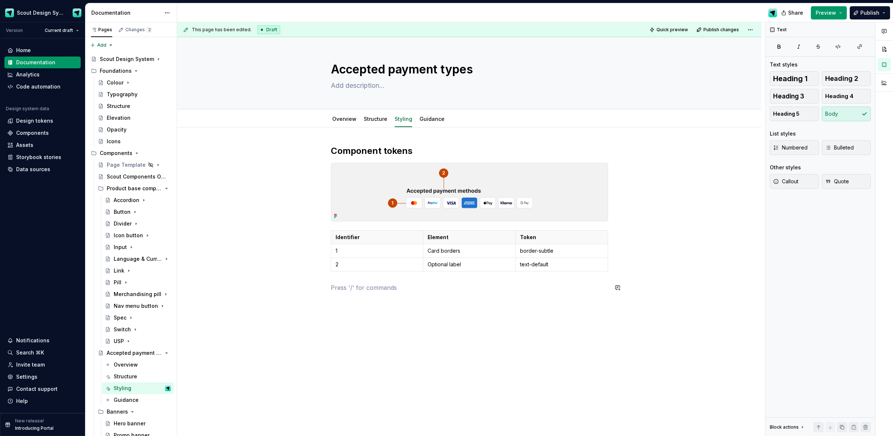
click at [478, 302] on div "Component tokens Identifier Element Token 1 Card borders border-subtle 2 Option…" at bounding box center [469, 279] width 584 height 304
click at [424, 125] on div "Guidance" at bounding box center [432, 118] width 31 height 13
click at [443, 119] on div "Guidance" at bounding box center [432, 119] width 31 height 12
click at [430, 119] on link "Guidance" at bounding box center [432, 119] width 25 height 6
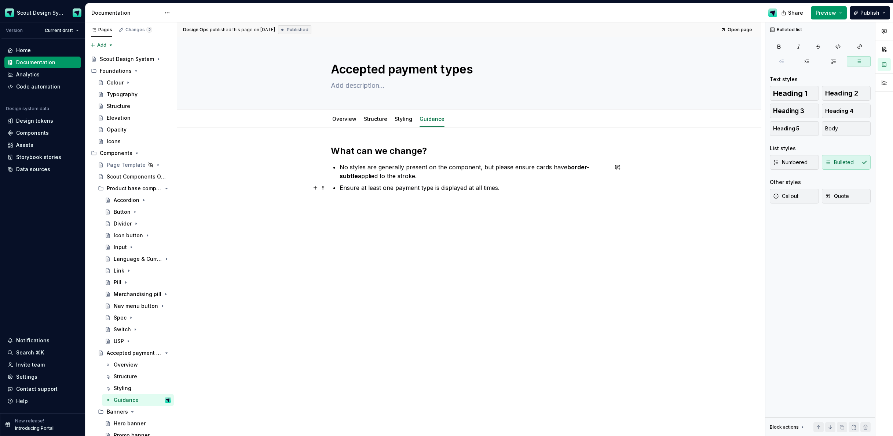
click at [516, 191] on p "Ensure at least one payment type is displayed at all times." at bounding box center [474, 187] width 269 height 9
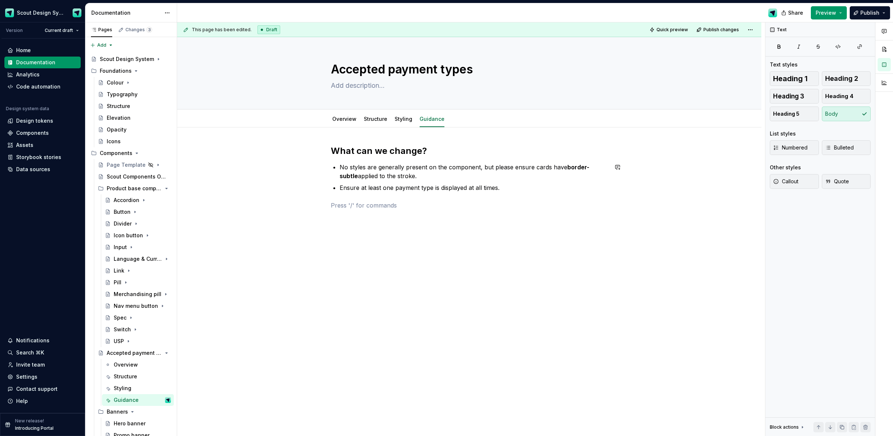
type textarea "*"
click at [316, 207] on button "button" at bounding box center [315, 205] width 10 height 10
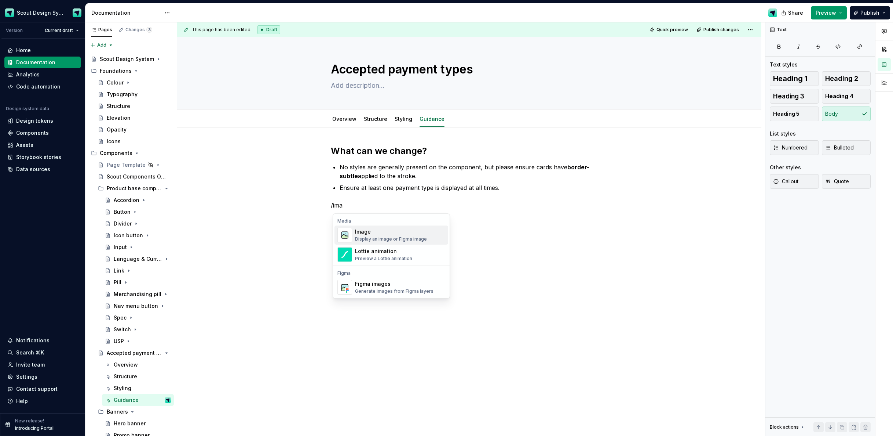
click at [412, 238] on div "Display an image or Figma image" at bounding box center [391, 239] width 72 height 6
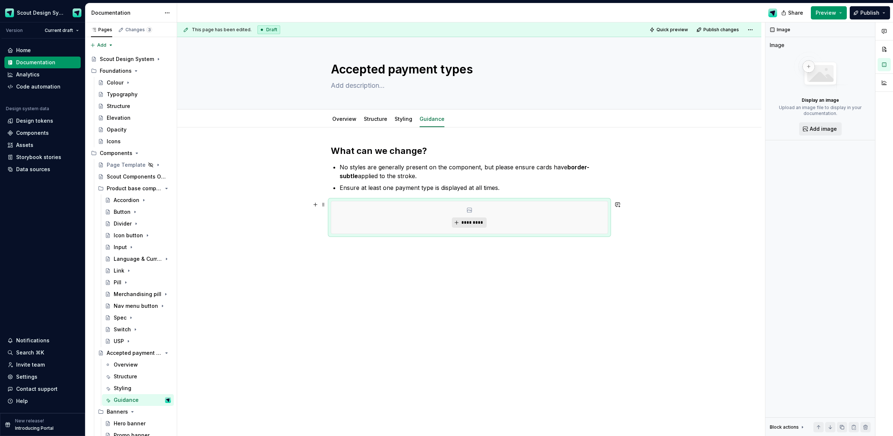
type textarea "*"
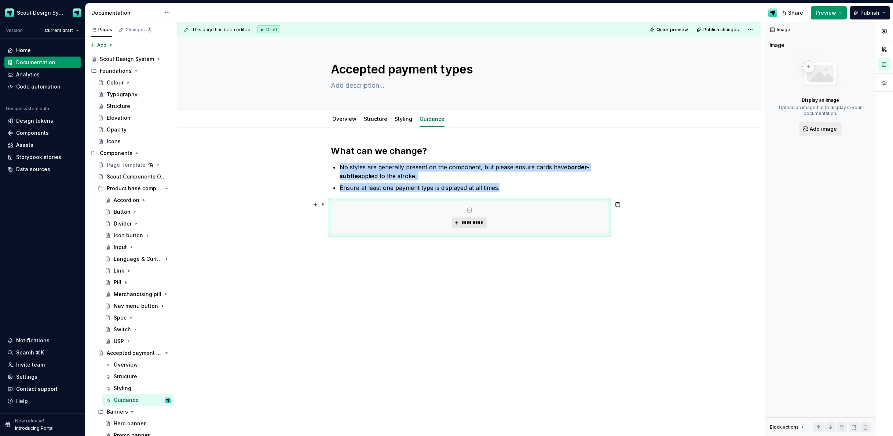
click at [467, 222] on span "*********" at bounding box center [472, 222] width 22 height 6
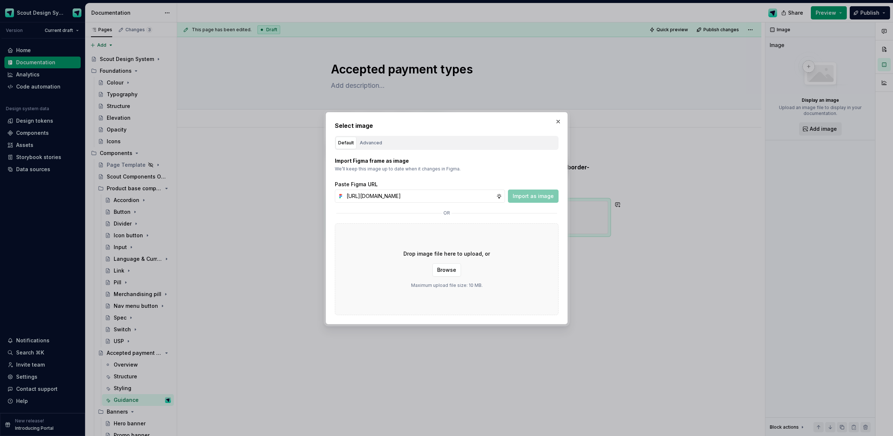
scroll to position [0, 208]
type input "https://www.figma.com/design/Ma4o8aUoC29DAP2Z0RSzwm/Scout-Design-System-Compone…"
click at [523, 196] on span "Import as image" at bounding box center [533, 195] width 41 height 7
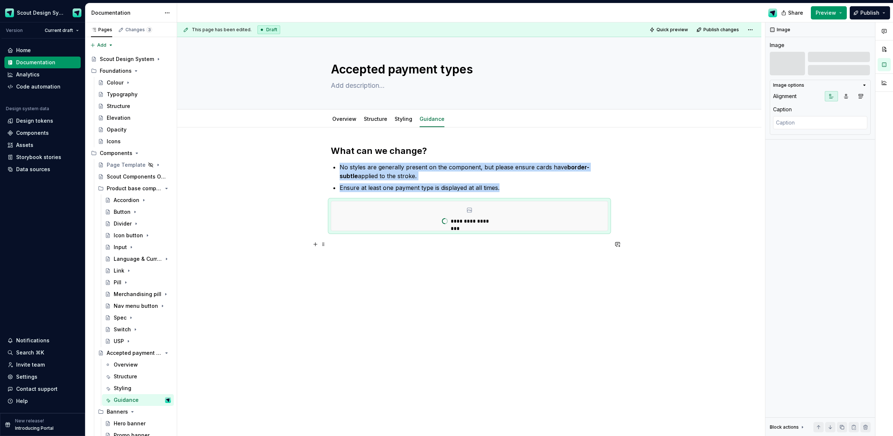
drag, startPoint x: 318, startPoint y: 244, endPoint x: 330, endPoint y: 254, distance: 15.9
click at [318, 244] on button "button" at bounding box center [315, 244] width 10 height 10
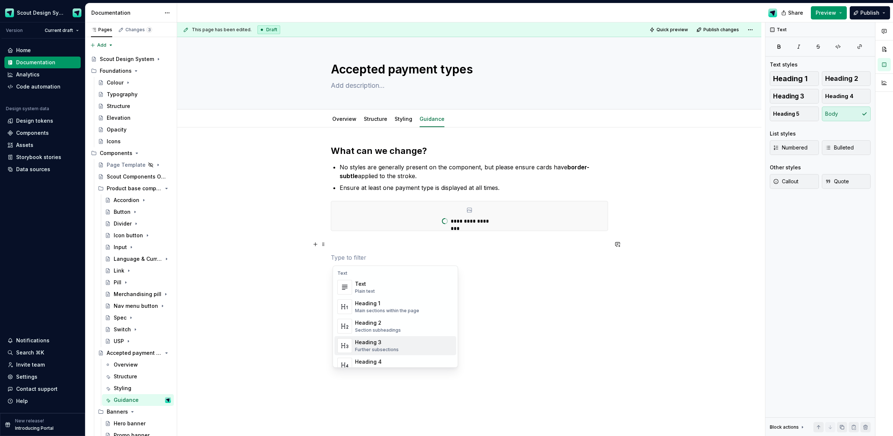
click at [374, 344] on div "Heading 3" at bounding box center [377, 341] width 44 height 7
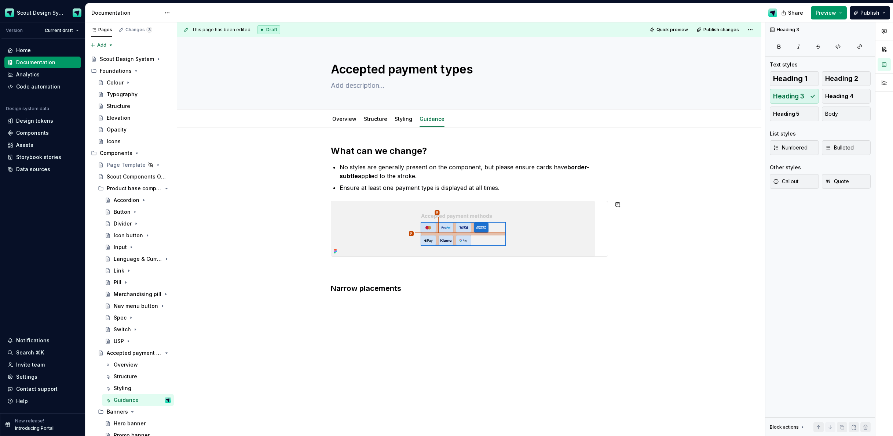
click at [285, 264] on div "This page has been edited. Draft Quick preview Publish changes Accepted payment…" at bounding box center [471, 229] width 588 height 414
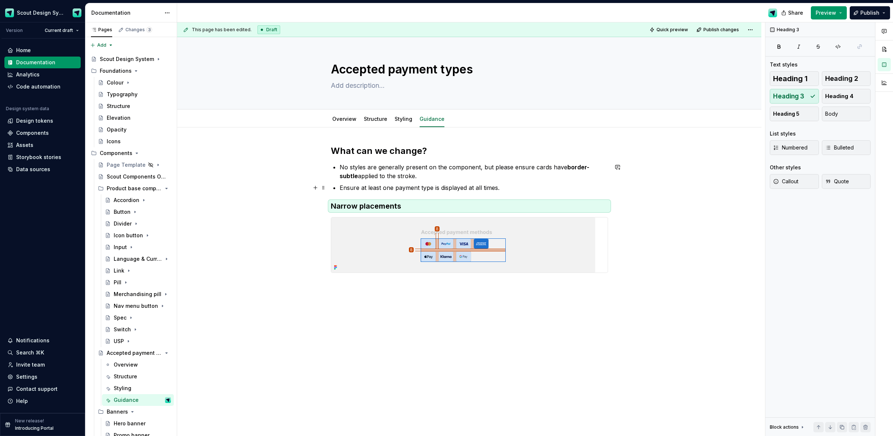
click at [523, 189] on p "Ensure at least one payment type is displayed at all times." at bounding box center [474, 187] width 269 height 9
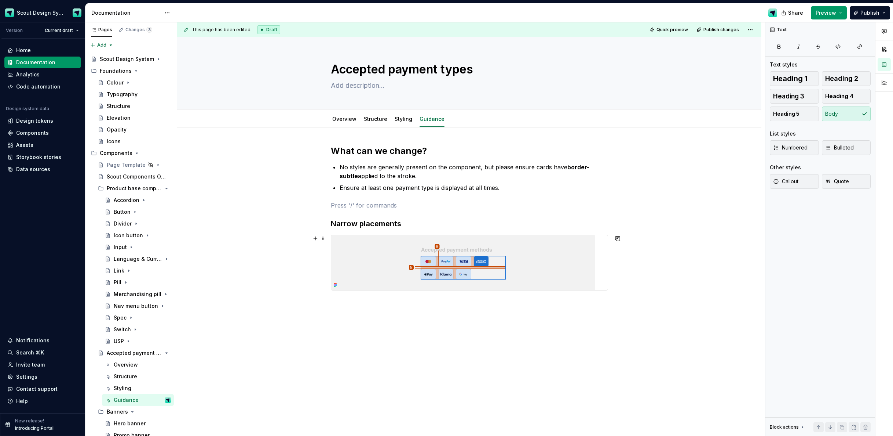
click at [554, 263] on img at bounding box center [463, 262] width 264 height 55
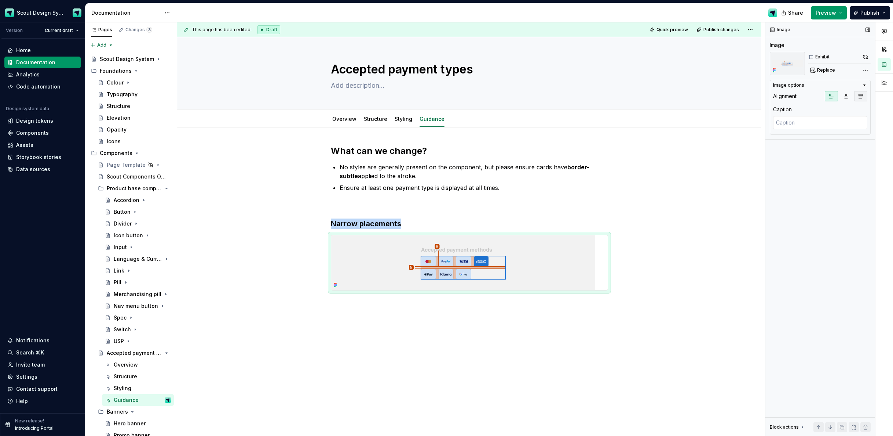
click at [858, 98] on icon "button" at bounding box center [861, 96] width 6 height 6
click at [804, 118] on textarea at bounding box center [820, 122] width 94 height 13
type textarea "*"
type textarea "W"
type textarea "*"
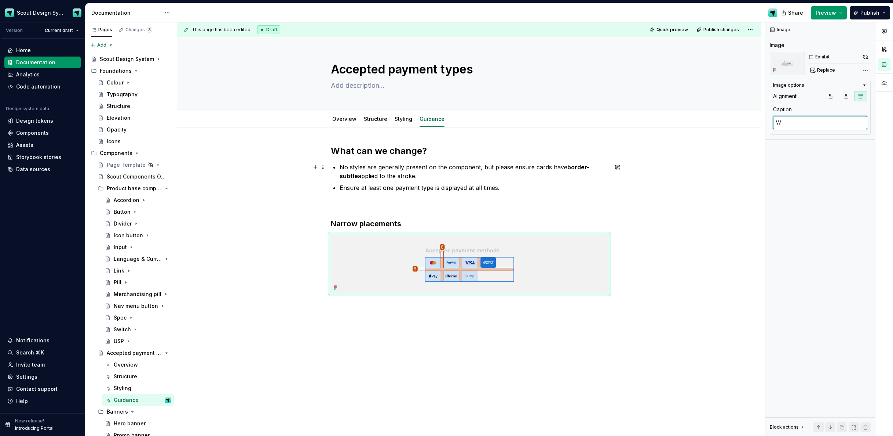
type textarea "Wh"
type textarea "*"
type textarea "When"
type textarea "*"
type textarea "When t"
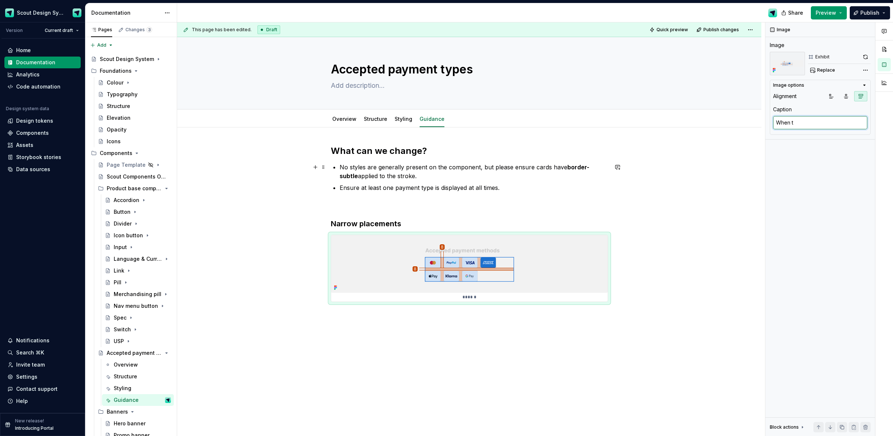
type textarea "*"
type textarea "When the"
type textarea "*"
type textarea "When the"
type textarea "*"
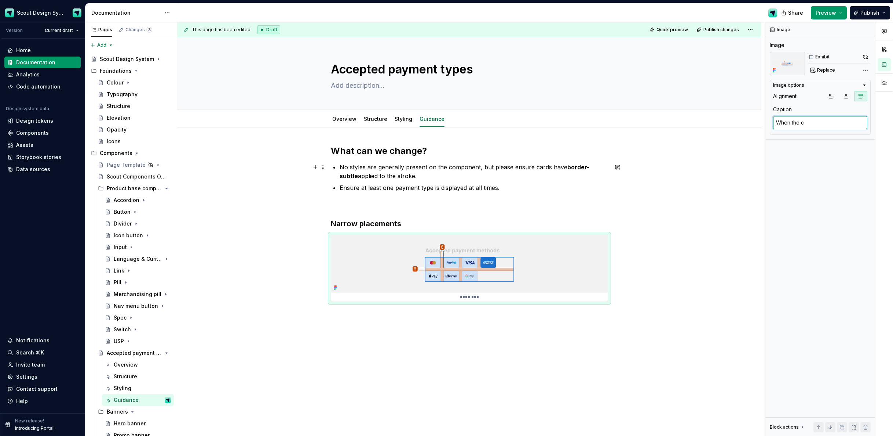
type textarea "When the co"
type textarea "*"
type textarea "When the cop"
type textarea "*"
type textarea "When the co"
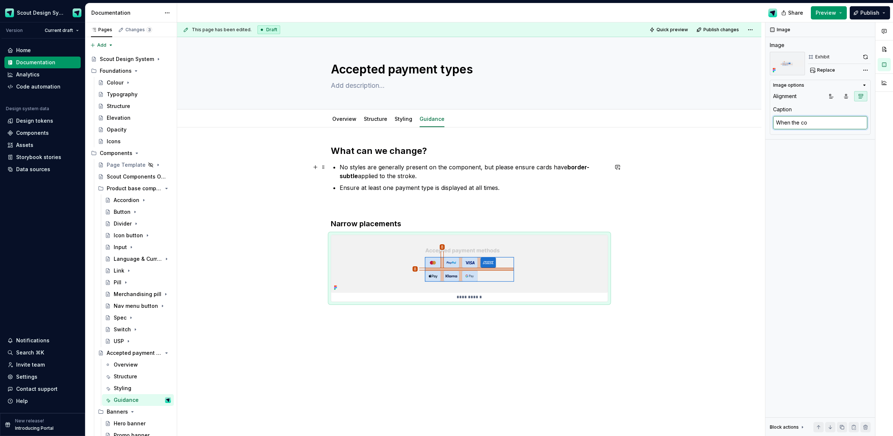
type textarea "*"
type textarea "When the com"
type textarea "*"
type textarea "When the comp"
type textarea "*"
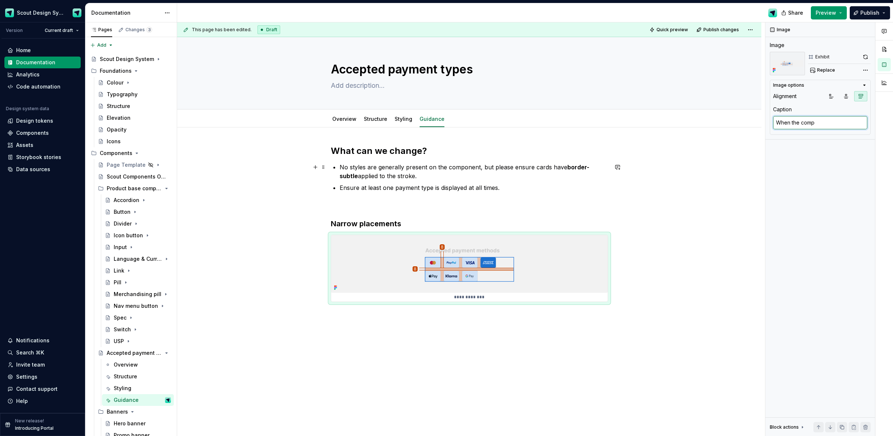
type textarea "When the compo"
type textarea "*"
type textarea "When the compon"
type textarea "*"
type textarea "When the componne"
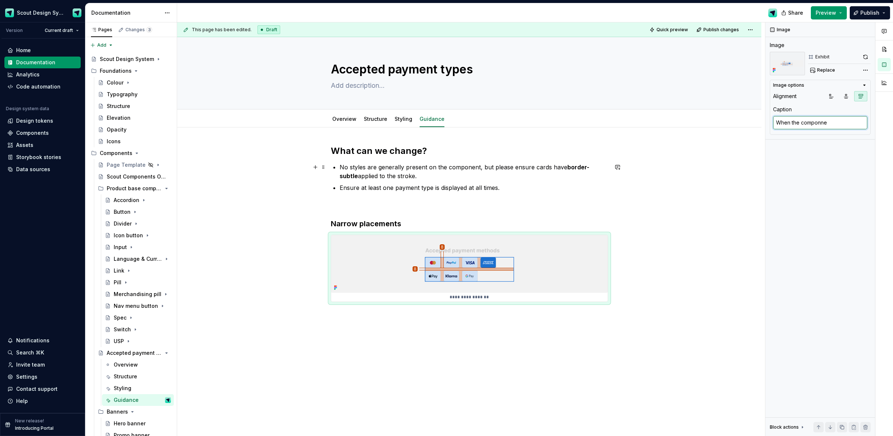
type textarea "*"
type textarea "When the componnet"
type textarea "*"
type textarea "When the componne"
type textarea "*"
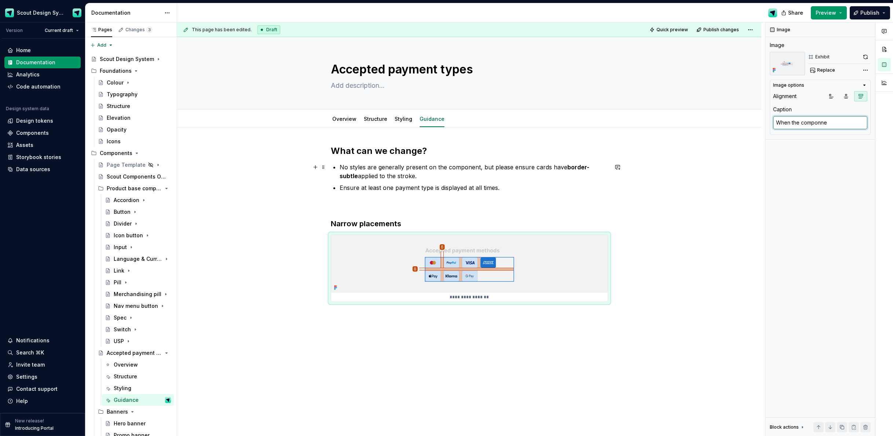
type textarea "When the componn"
type textarea "*"
type textarea "When the compon"
type textarea "*"
type textarea "When the compone"
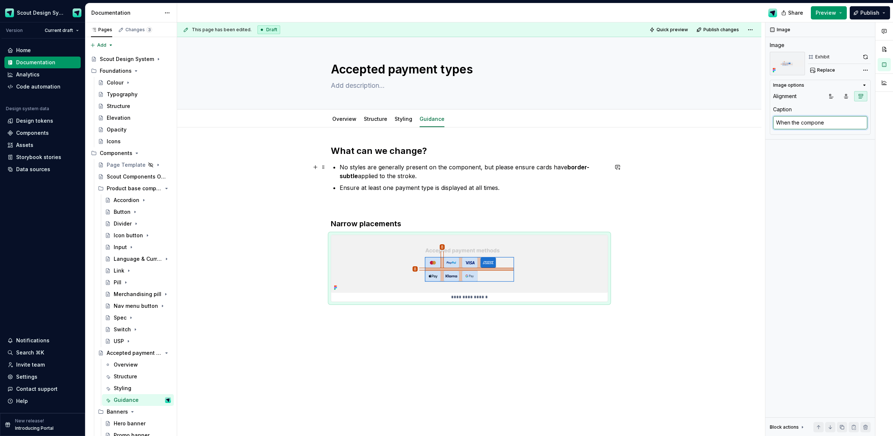
type textarea "*"
type textarea "When the componen"
type textarea "*"
type textarea "When the component"
type textarea "*"
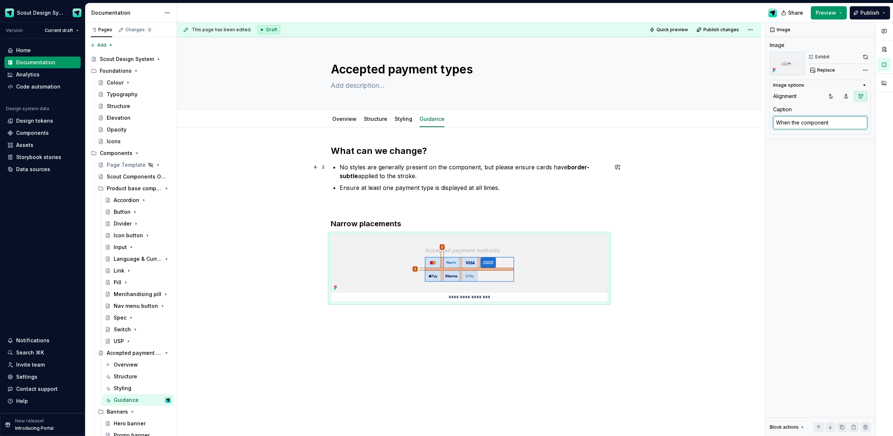
type textarea "When the component"
type textarea "*"
type textarea "When the component e"
type textarea "*"
type textarea "When the component ex"
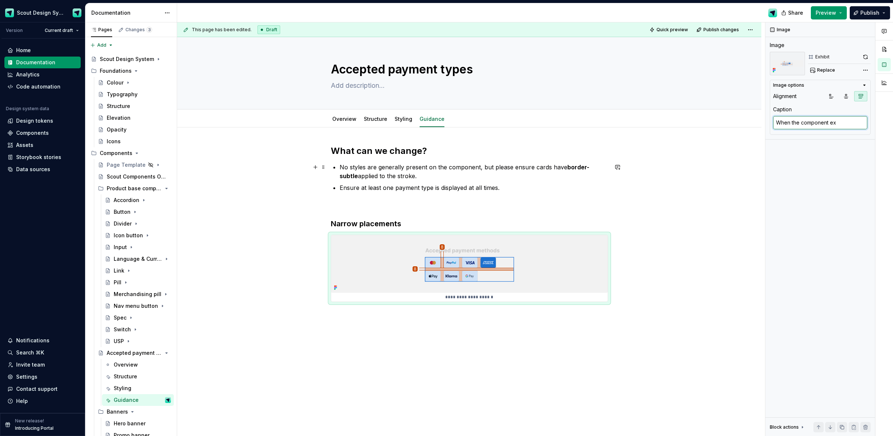
type textarea "*"
type textarea "When the component exc"
type textarea "*"
type textarea "When the component exce"
type textarea "*"
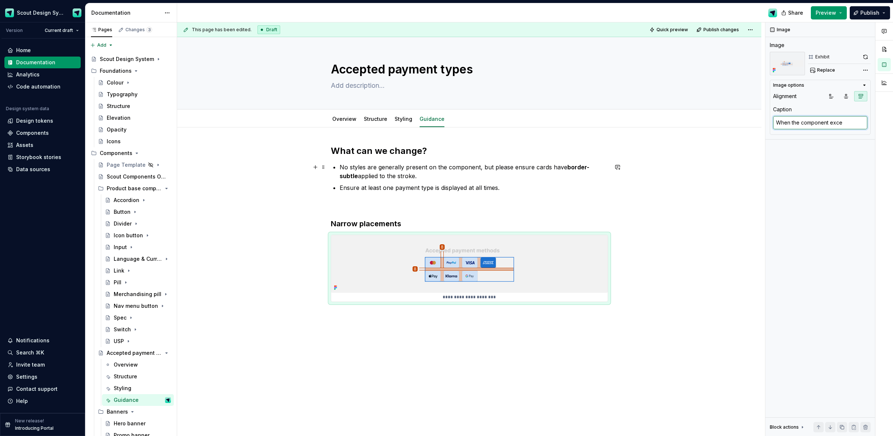
type textarea "When the component excee"
type textarea "*"
type textarea "When the component exceed"
type textarea "*"
type textarea "When the component exceeds"
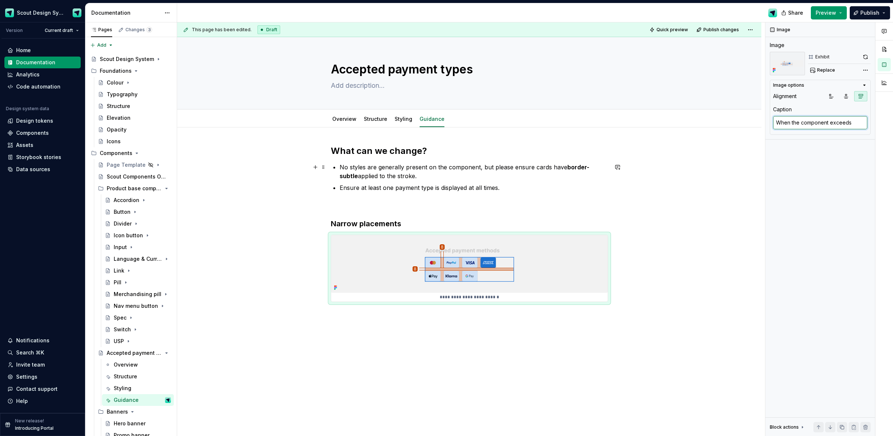
type textarea "*"
type textarea "When the component exceeds"
type textarea "*"
type textarea "When the component exceeds t"
type textarea "*"
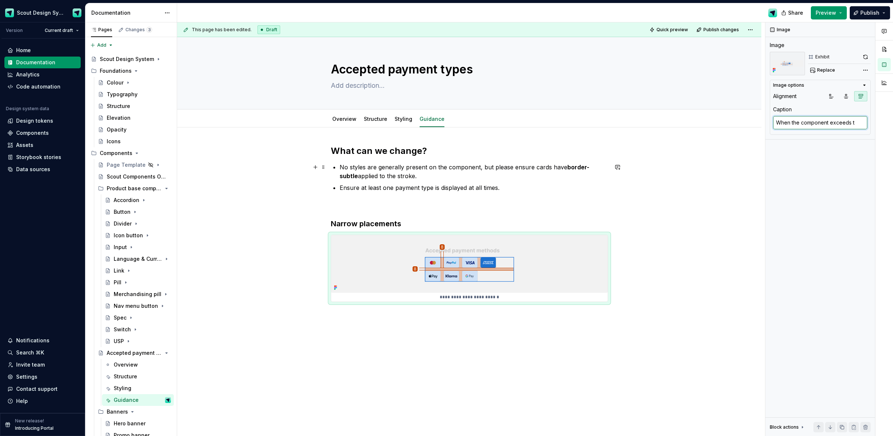
type textarea "When the component exceeds th"
type textarea "*"
type textarea "When the component exceeds the"
type textarea "*"
type textarea "When the component exceeds the"
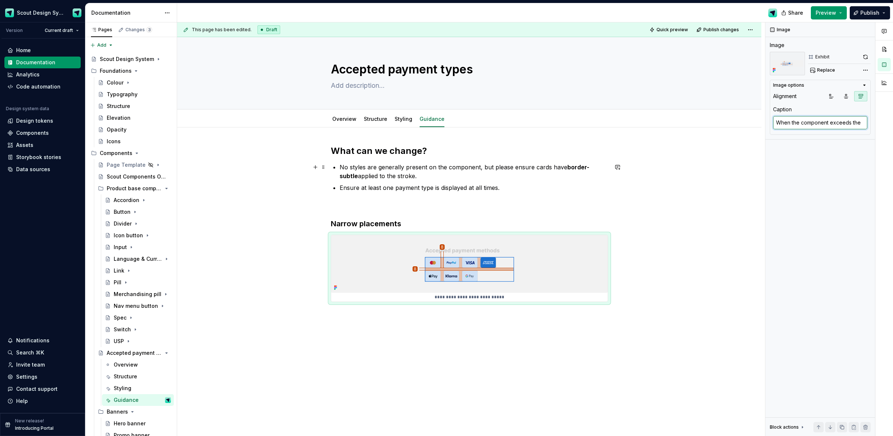
type textarea "*"
type textarea "When the component exceeds the w"
type textarea "*"
type textarea "When the component exceeds the wi"
type textarea "*"
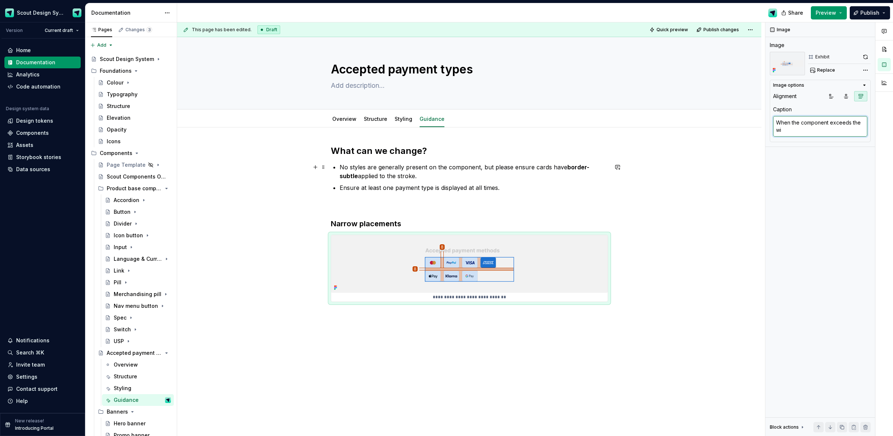
type textarea "When the component exceeds the wid"
type textarea "*"
type textarea "When the component exceeds the width"
type textarea "*"
type textarea "When the component exceeds the width"
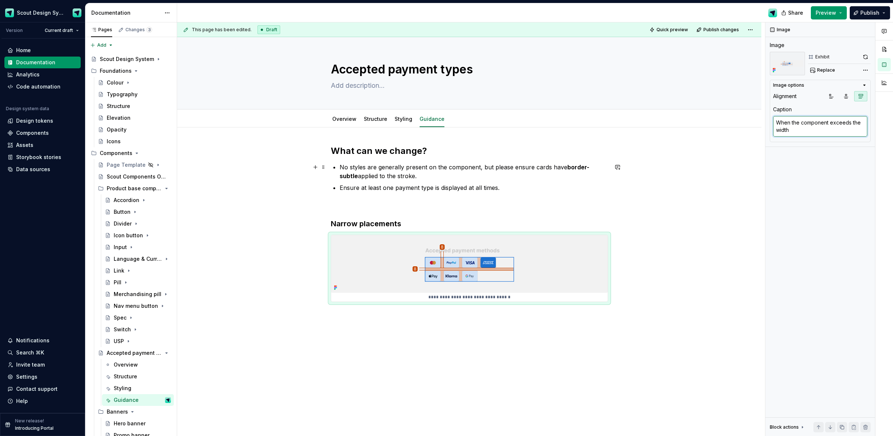
type textarea "*"
type textarea "When the component exceeds the width o"
type textarea "*"
type textarea "When the component exceeds the width of"
type textarea "*"
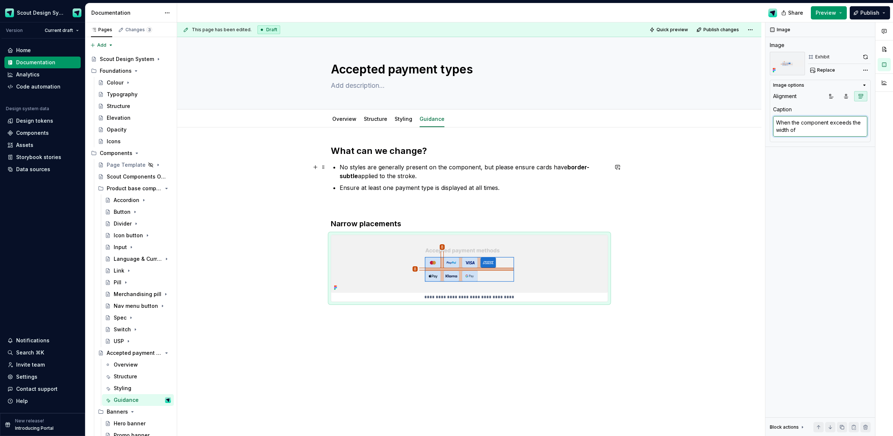
type textarea "When the component exceeds the width of"
type textarea "*"
type textarea "When the component exceeds the width of i"
type textarea "*"
type textarea "When the component exceeds the width of it"
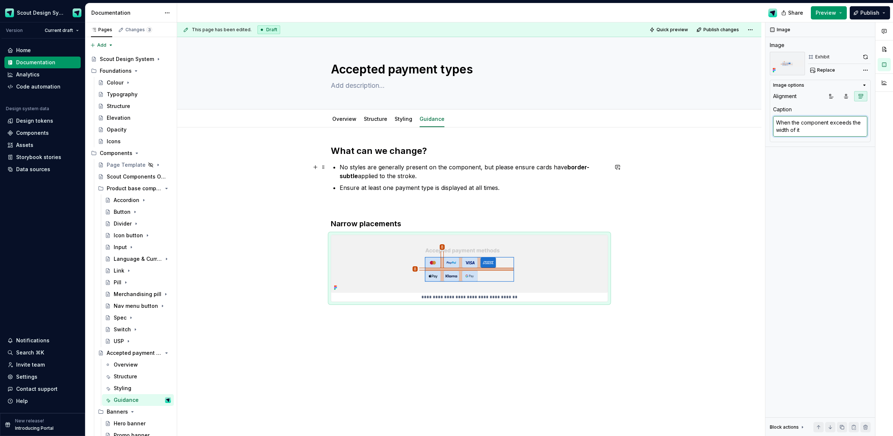
type textarea "*"
type textarea "When the component exceeds the width of its"
type textarea "*"
type textarea "When the component exceeds the width of its"
type textarea "*"
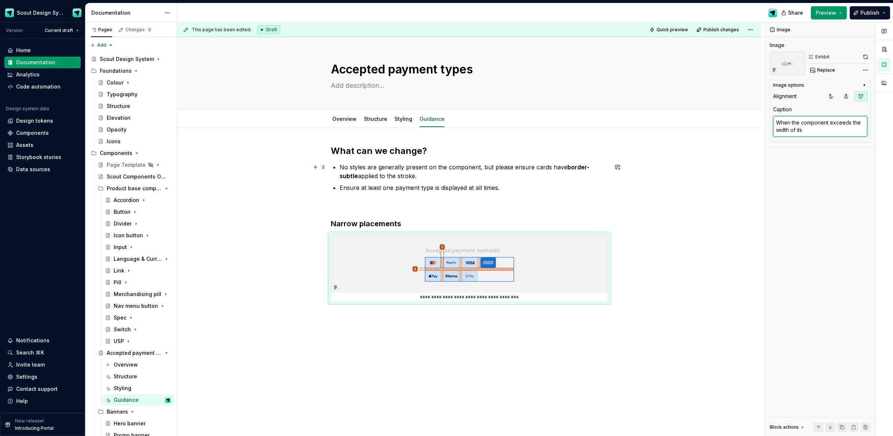
type textarea "When the component exceeds the width of its p"
type textarea "*"
type textarea "When the component exceeds the width of its pla"
type textarea "*"
type textarea "When the component exceeds the width of its plac"
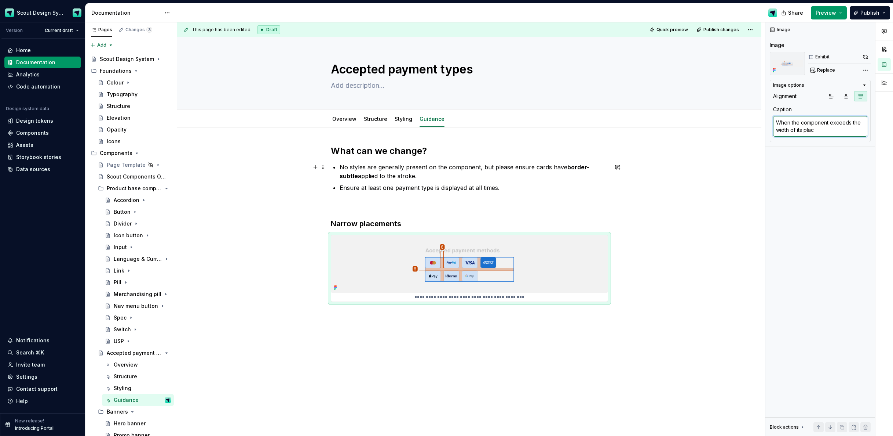
type textarea "*"
type textarea "When the component exceeds the width of its place"
type textarea "*"
type textarea "When the component exceeds the width of its placem"
type textarea "*"
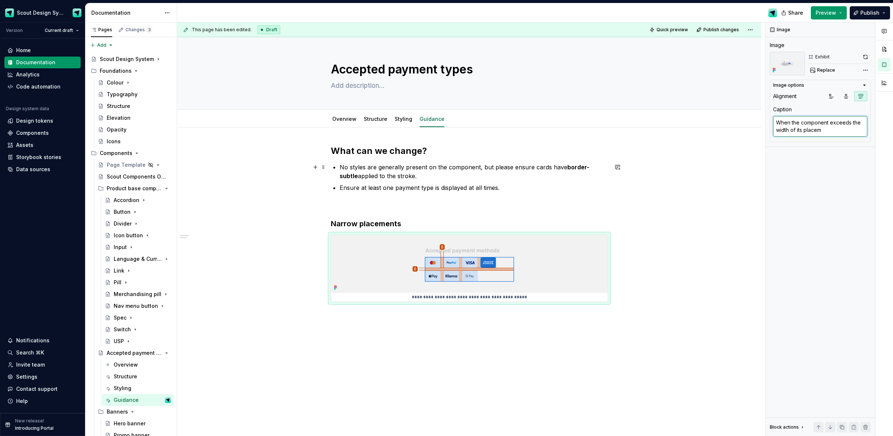
type textarea "When the component exceeds the width of its placeme"
type textarea "*"
type textarea "When the component exceeds the width of its placemen"
type textarea "*"
type textarea "When the component exceeds the width of its placement"
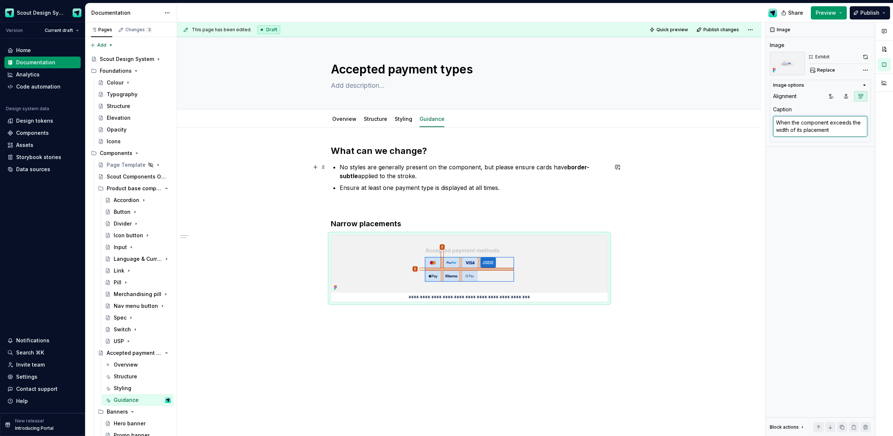
type textarea "*"
type textarea "When the component exceeds the width of its placement,"
type textarea "*"
type textarea "When the component exceeds the width of its placement,"
type textarea "*"
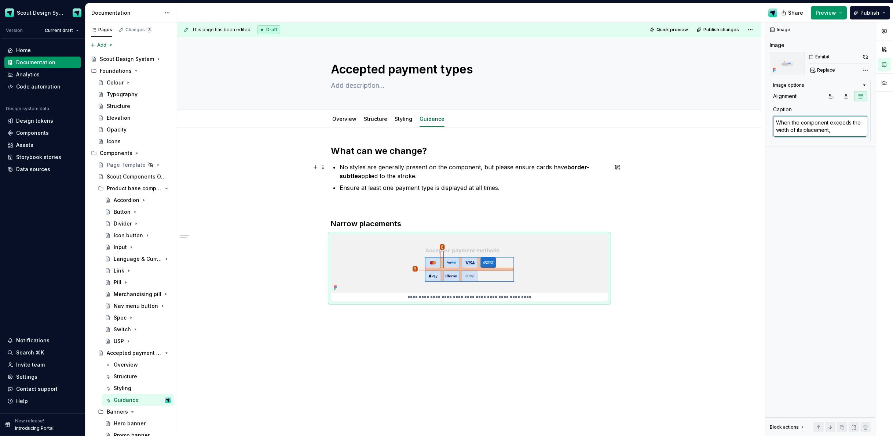
type textarea "When the component exceeds the width of its placement, t"
type textarea "*"
type textarea "When the component exceeds the width of its placement, th"
type textarea "*"
type textarea "When the component exceeds the width of its placement, the"
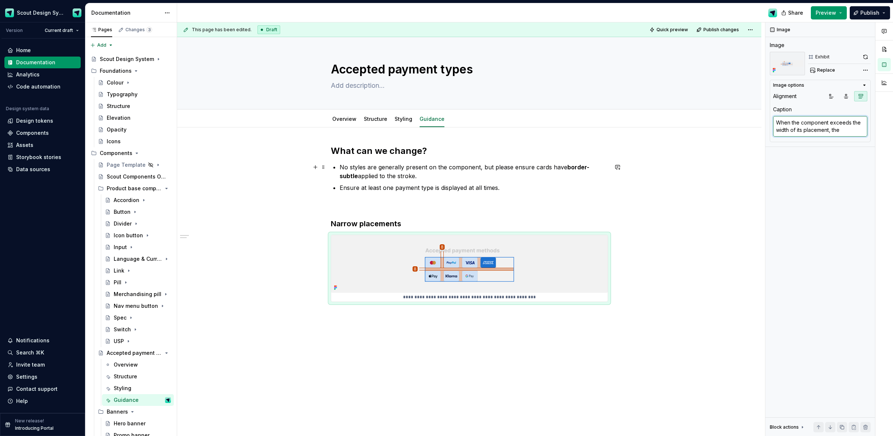
type textarea "*"
type textarea "When the component exceeds the width of its placement, the"
type textarea "*"
type textarea "When the component exceeds the width of its placement, the c"
type textarea "*"
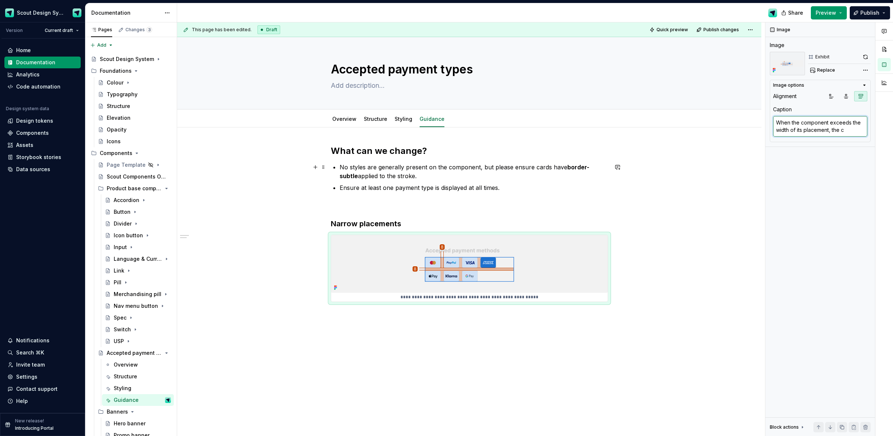
type textarea "When the component exceeds the width of its placement, the ca"
type textarea "*"
type textarea "When the component exceeds the width of its placement, the car"
type textarea "*"
type textarea "When the component exceeds the width of its placement, the card"
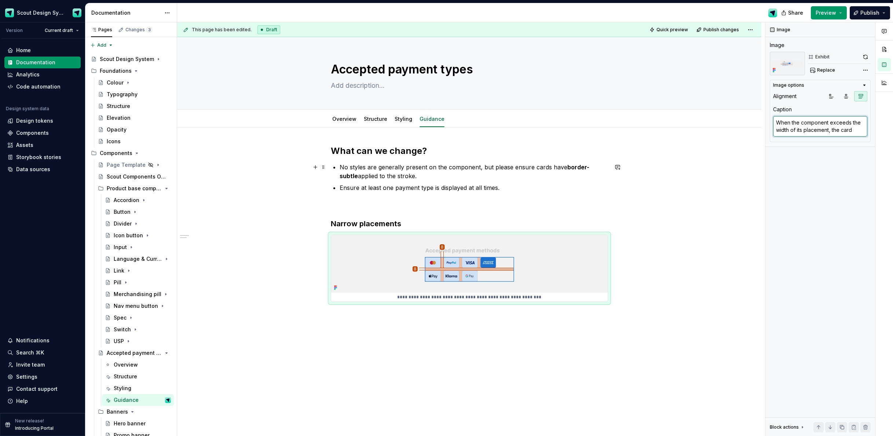
type textarea "*"
type textarea "When the component exceeds the width of its placement, the cards"
type textarea "*"
type textarea "When the component exceeds the width of its placement, the cards t"
type textarea "*"
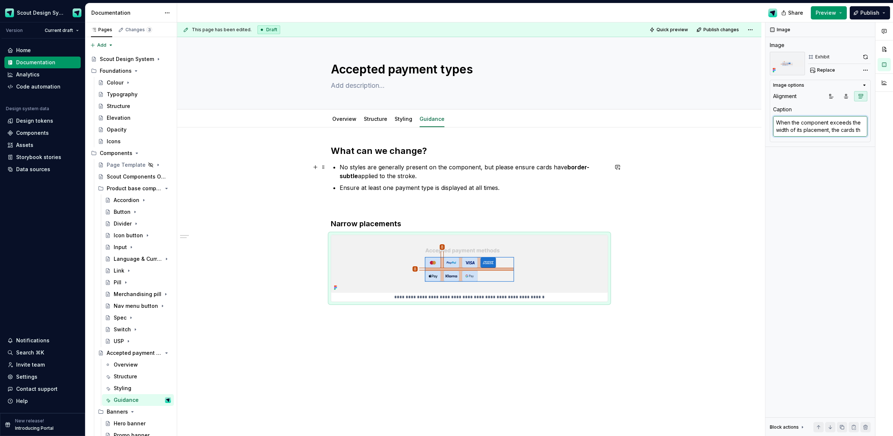
type textarea "When the component exceeds the width of its placement, the cards tha"
type textarea "*"
type textarea "When the component exceeds the width of its placement, the cards that"
type textarea "*"
type textarea "When the component exceeds the width of its placement, the cards that"
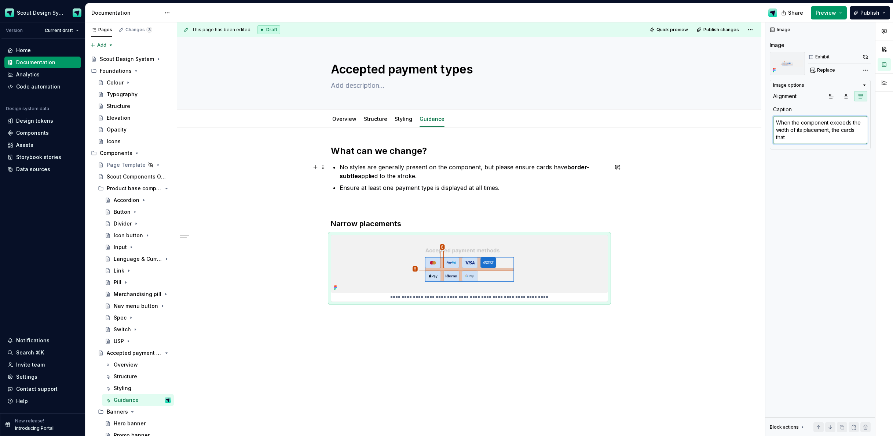
type textarea "*"
type textarea "When the component exceeds the width of its placement, the cards that ar"
type textarea "*"
type textarea "When the component exceeds the width of its placement, the cards that are"
type textarea "*"
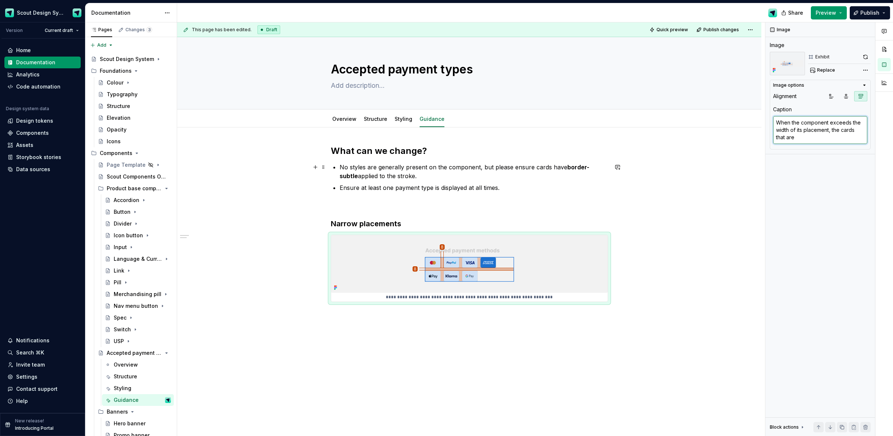
type textarea "When the component exceeds the width of its placement, the cards that are"
type textarea "*"
type textarea "When the component exceeds the width of its placement, the cards that are d"
type textarea "*"
type textarea "When the component exceeds the width of its placement, the cards that are di"
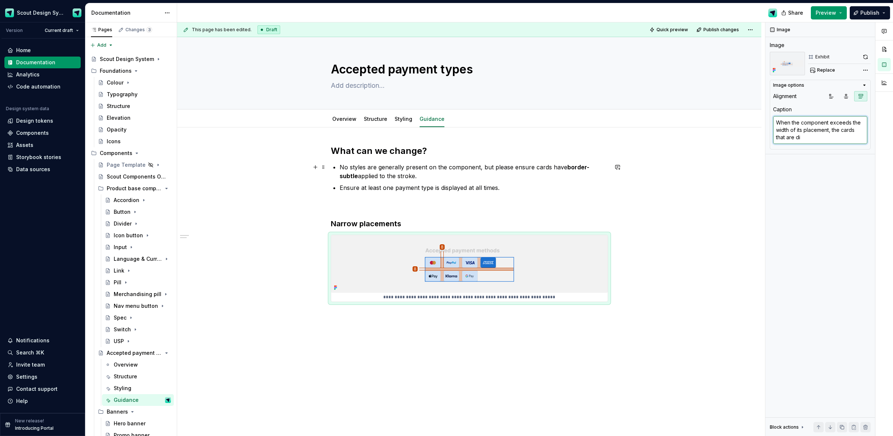
type textarea "*"
type textarea "When the component exceeds the width of its placement, the cards that are disp"
type textarea "*"
type textarea "When the component exceeds the width of its placement, the cards that are displ"
type textarea "*"
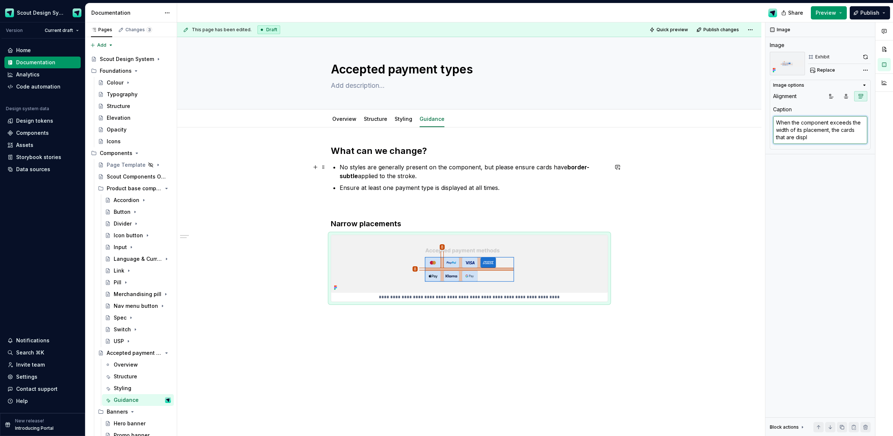
type textarea "When the component exceeds the width of its placement, the cards that are displa"
type textarea "*"
type textarea "When the component exceeds the width of its placement, the cards that are displ…"
type textarea "*"
type textarea "When the component exceeds the width of its placement, the cards that are displ…"
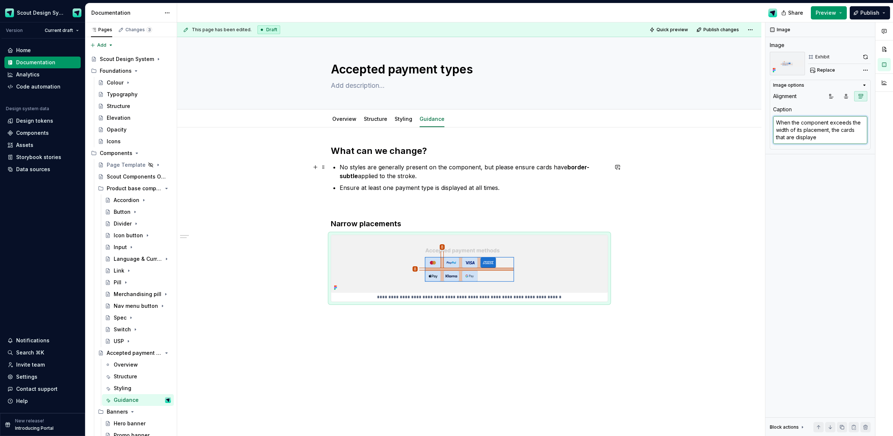
type textarea "*"
type textarea "When the component exceeds the width of its placement, the cards that are displ…"
type textarea "*"
type textarea "When the component exceeds the width of its placement, the cards that are displ…"
type textarea "*"
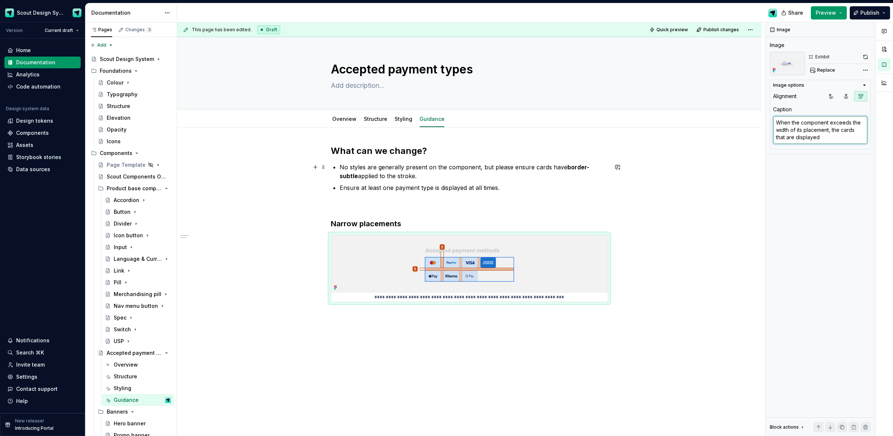
type textarea "When the component exceeds the width of its placement, the cards that are displ…"
type textarea "*"
type textarea "When the component exceeds the width of its placement, the cards that are displ…"
type textarea "*"
type textarea "When the component exceeds the width of its placement, the cards that are displ…"
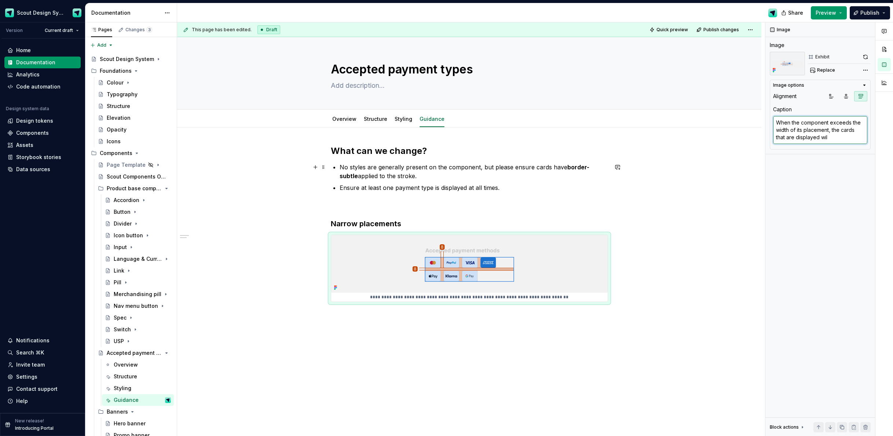
type textarea "*"
type textarea "When the component exceeds the width of its placement, the cards that are displ…"
type textarea "*"
type textarea "When the component exceeds the width of its placement, the cards that are displ…"
type textarea "*"
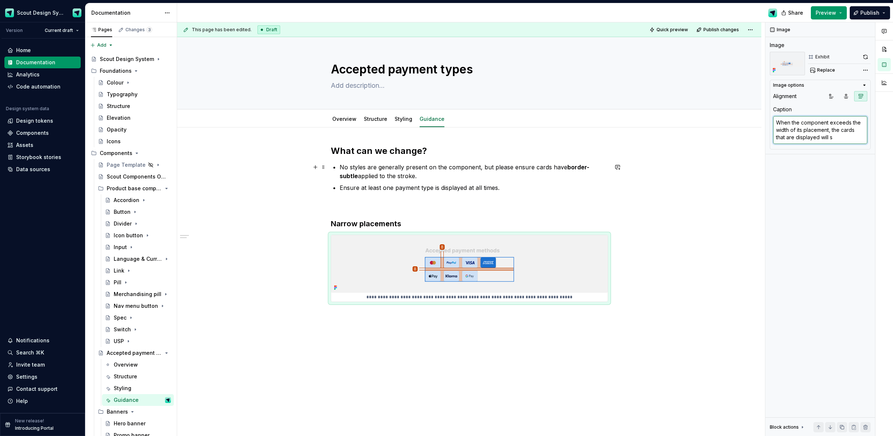
type textarea "When the component exceeds the width of its placement, the cards that are displ…"
type textarea "*"
type textarea "When the component exceeds the width of its placement, the cards that are displ…"
type textarea "*"
type textarea "When the component exceeds the width of its placement, the cards that are displ…"
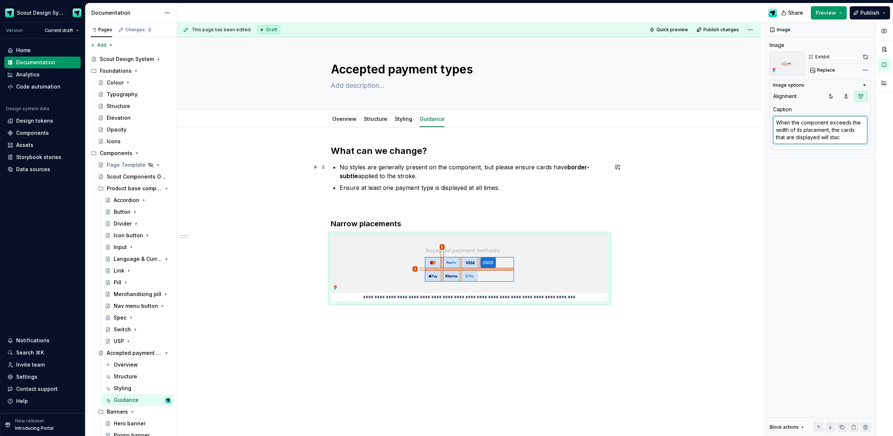
type textarea "*"
type textarea "When the component exceeds the width of its placement, the cards that are displ…"
click at [326, 357] on div "**********" at bounding box center [469, 292] width 584 height 331
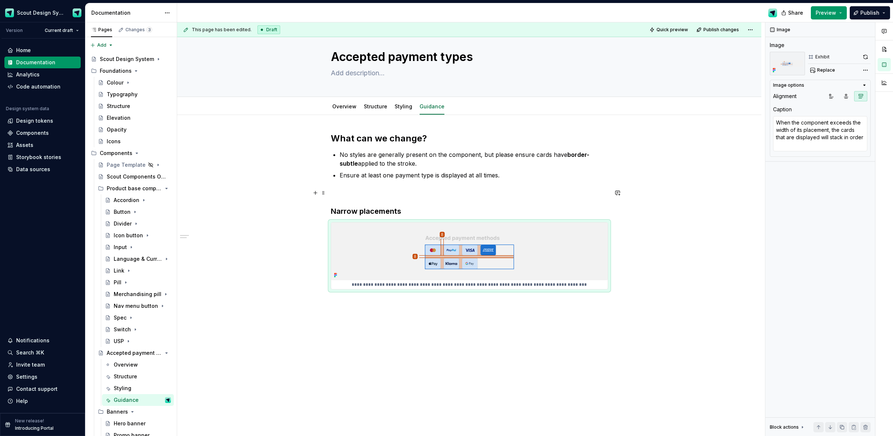
scroll to position [13, 0]
click at [149, 354] on icon "Page tree" at bounding box center [146, 353] width 6 height 6
click at [132, 365] on icon "Page tree" at bounding box center [133, 364] width 6 height 6
click at [138, 376] on icon "Page tree" at bounding box center [140, 376] width 6 height 6
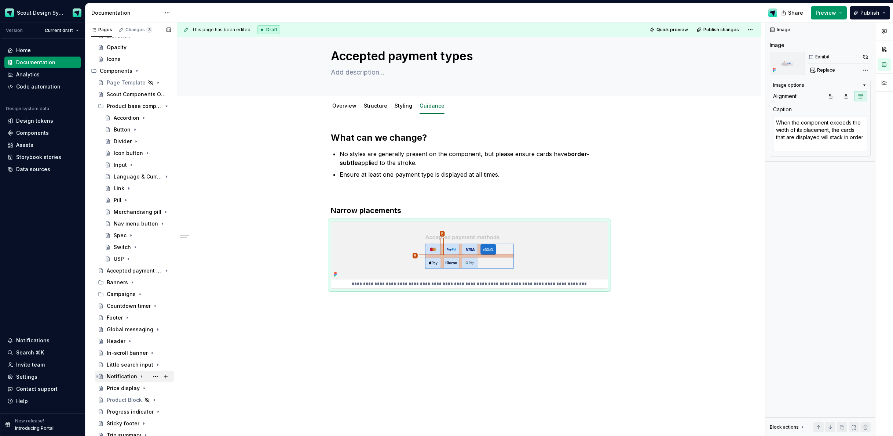
scroll to position [0, 0]
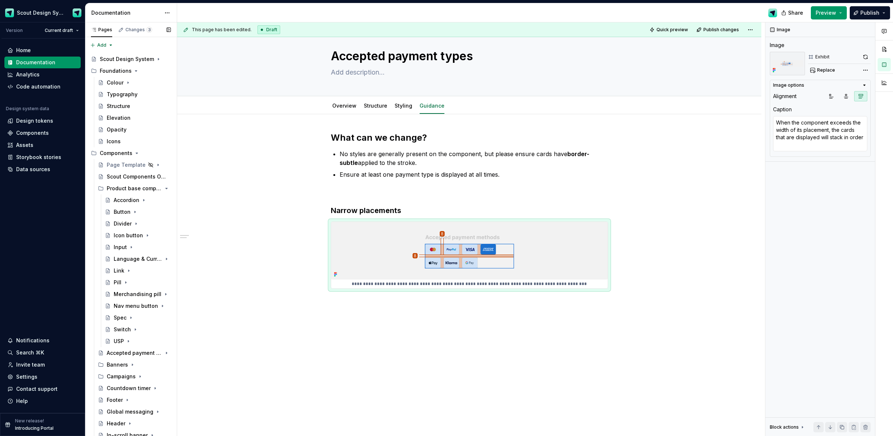
click at [0, 0] on button "Page tree" at bounding box center [0, 0] width 0 height 0
click at [183, 187] on div "Duplicate page" at bounding box center [200, 189] width 72 height 7
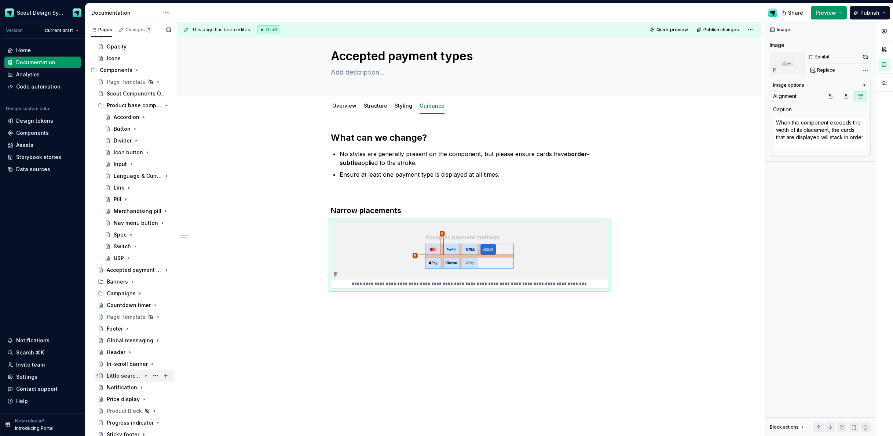
scroll to position [113, 0]
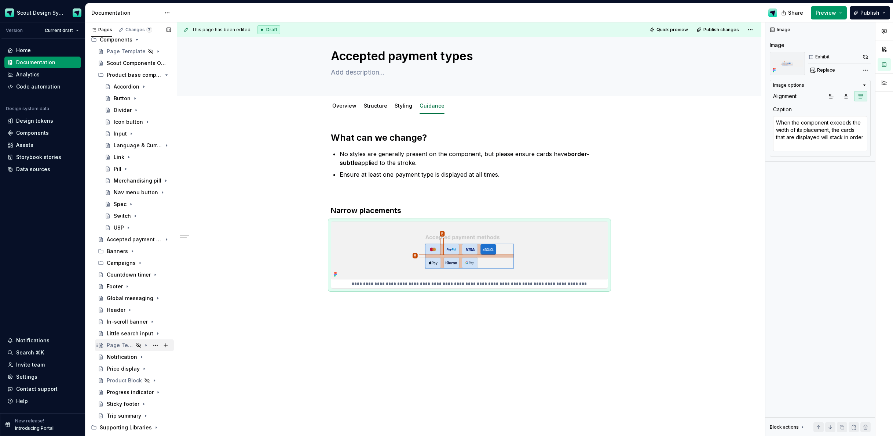
click at [120, 343] on div "Page Template" at bounding box center [120, 344] width 27 height 7
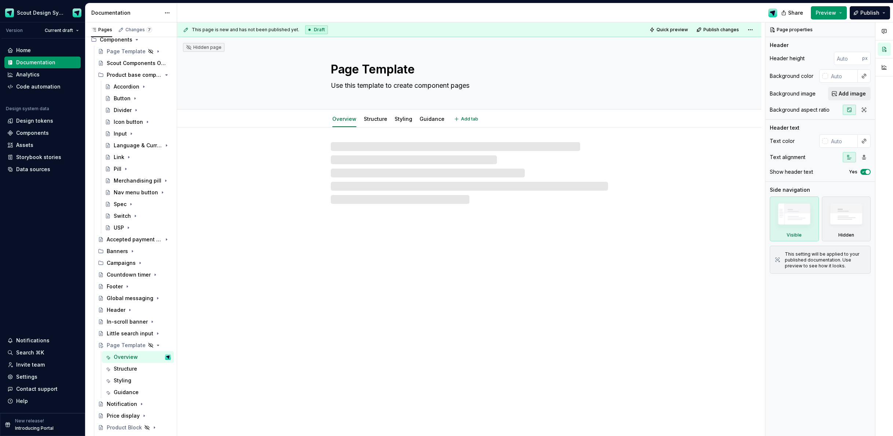
click at [415, 71] on textarea "Page Template" at bounding box center [467, 70] width 277 height 18
click at [400, 70] on textarea "Page Template" at bounding box center [467, 70] width 277 height 18
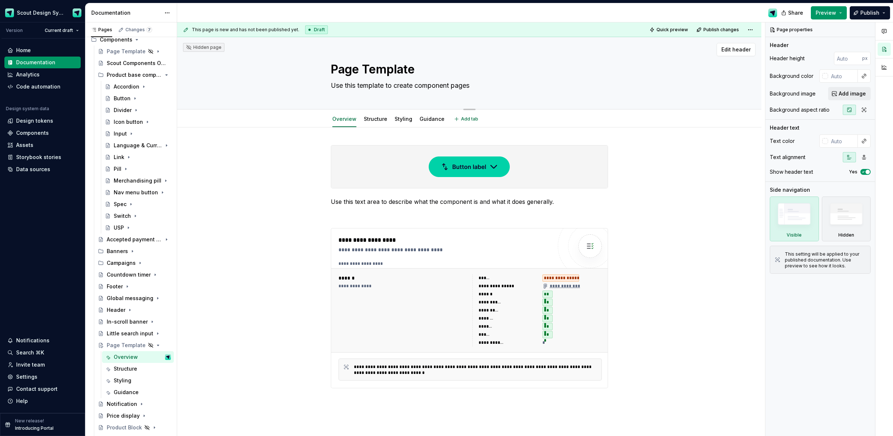
drag, startPoint x: 411, startPoint y: 71, endPoint x: 306, endPoint y: 67, distance: 104.3
click at [307, 67] on div "Page Template Use this template to create component pages" at bounding box center [470, 73] width 526 height 72
click at [435, 87] on textarea "Use this template to create component pages" at bounding box center [467, 86] width 277 height 12
click at [302, 161] on div "**********" at bounding box center [471, 229] width 588 height 414
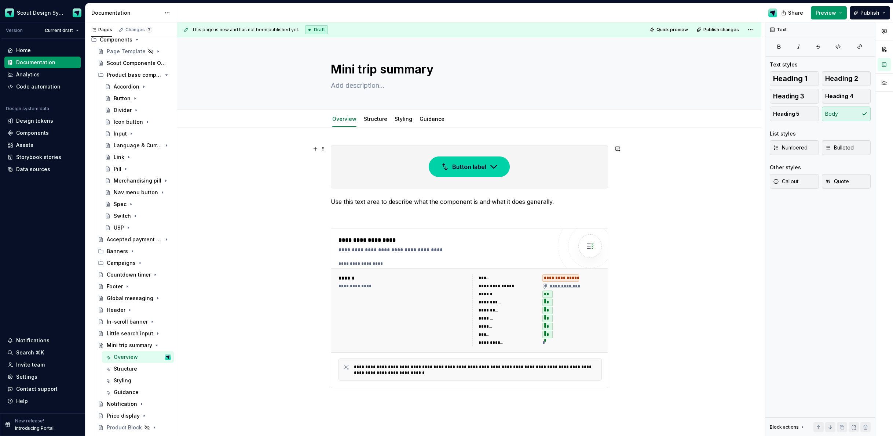
click at [444, 175] on img at bounding box center [469, 166] width 81 height 37
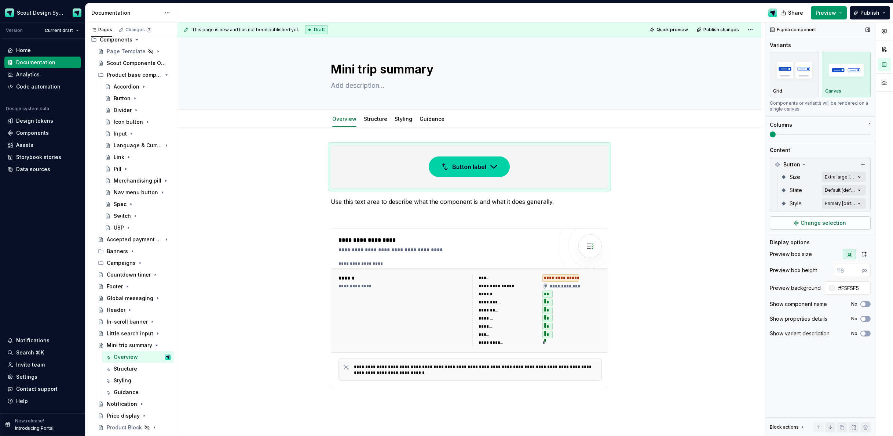
click at [813, 222] on span "Change selection" at bounding box center [823, 222] width 45 height 7
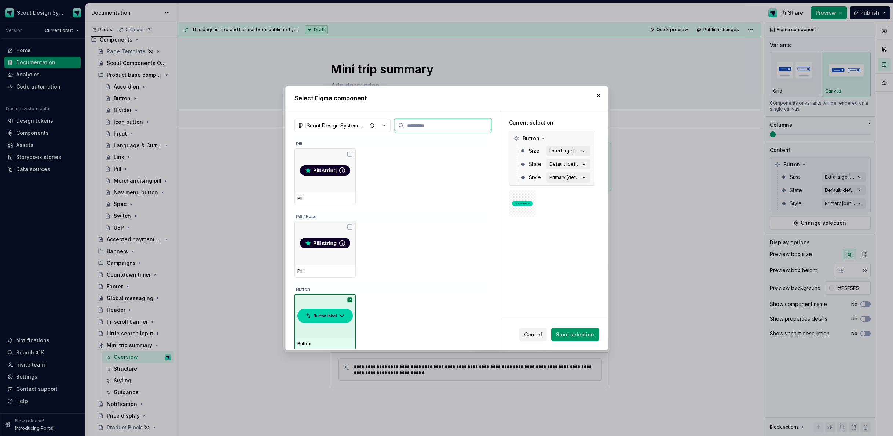
click at [323, 318] on img at bounding box center [325, 315] width 55 height 21
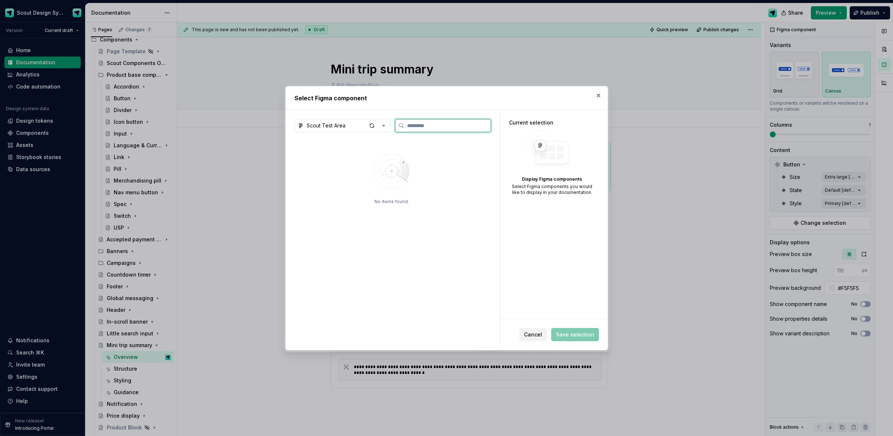
click at [415, 124] on input "search" at bounding box center [447, 125] width 87 height 7
click at [384, 128] on icon "button" at bounding box center [383, 125] width 7 height 7
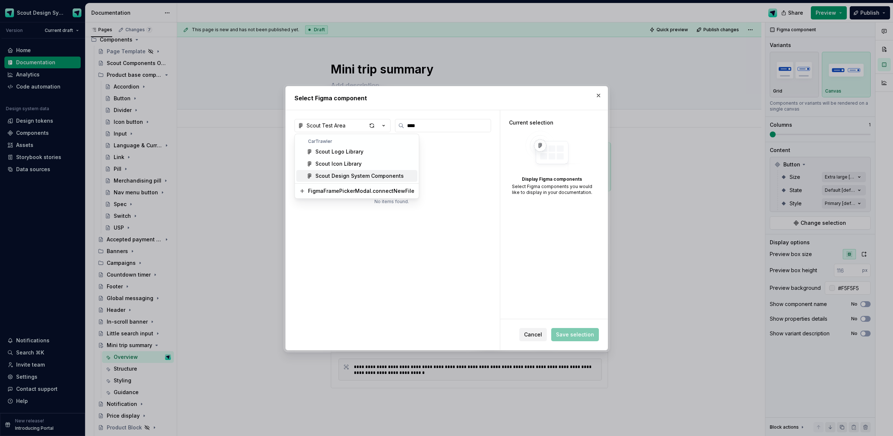
click at [367, 171] on span "Scout Design System Components" at bounding box center [356, 176] width 121 height 12
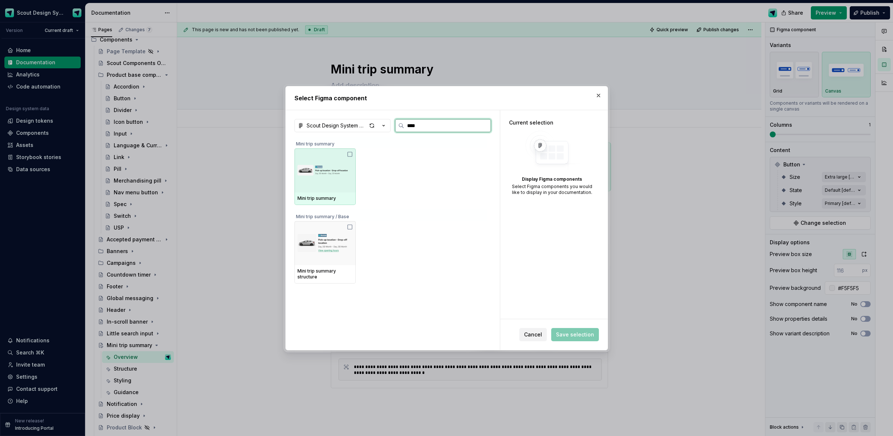
click at [341, 178] on img at bounding box center [325, 170] width 55 height 29
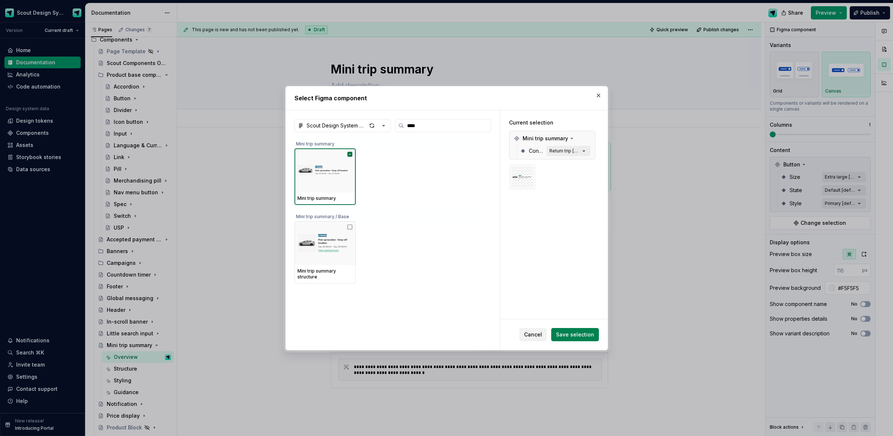
click at [580, 335] on span "Save selection" at bounding box center [575, 334] width 38 height 7
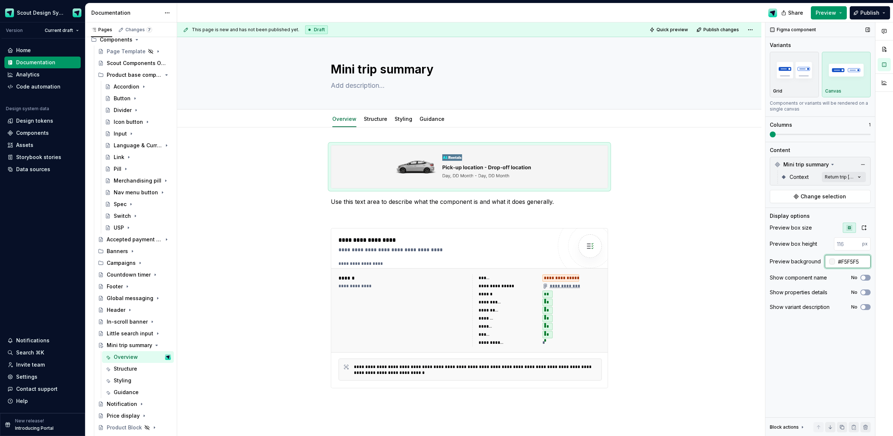
click at [847, 263] on input "#F5F5F5" at bounding box center [853, 261] width 36 height 13
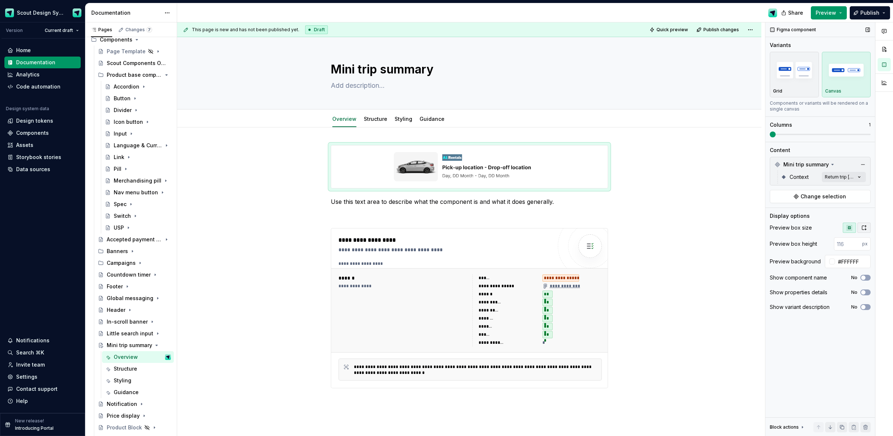
click at [867, 229] on button "button" at bounding box center [864, 227] width 13 height 10
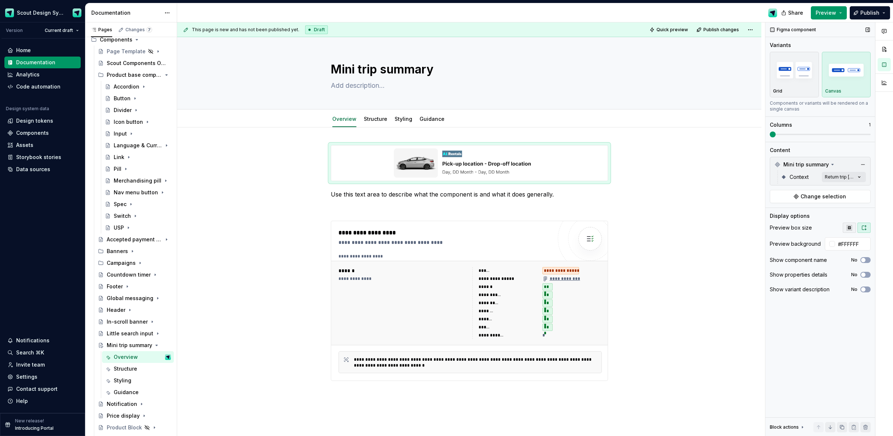
click at [852, 229] on icon "button" at bounding box center [850, 228] width 6 height 6
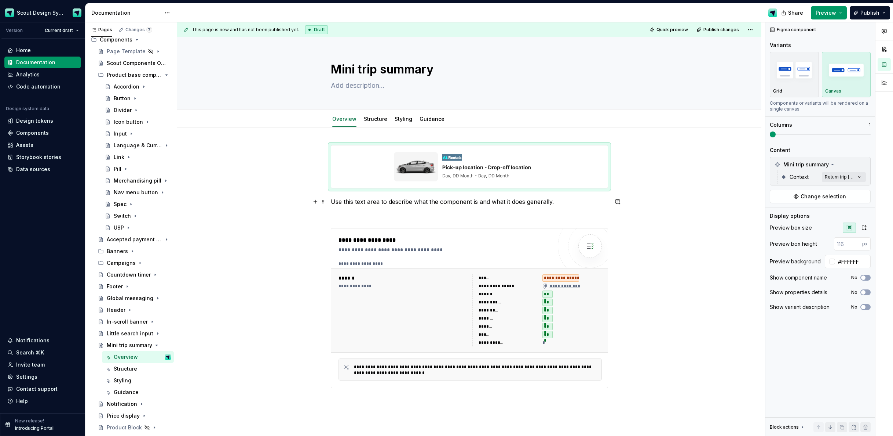
click at [459, 204] on p "Use this text area to describe what the component is and what it does generally." at bounding box center [469, 201] width 277 height 9
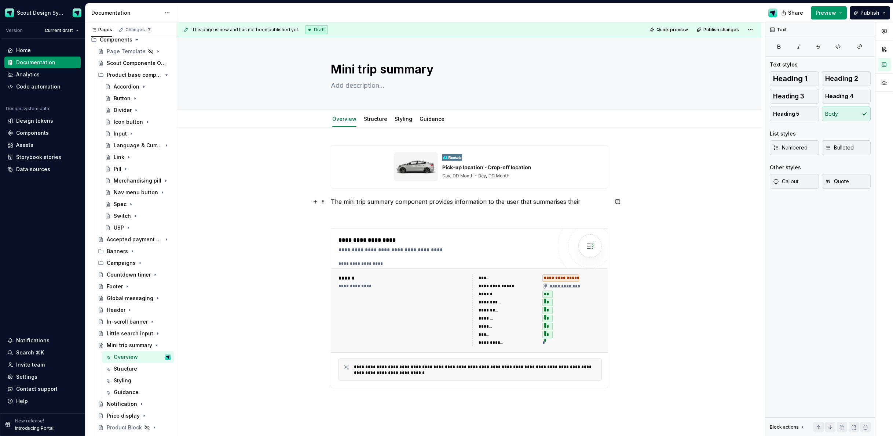
click at [582, 202] on p "The mini trip summary component provides information to the user that summarise…" at bounding box center [469, 201] width 277 height 9
